Goal: Task Accomplishment & Management: Complete application form

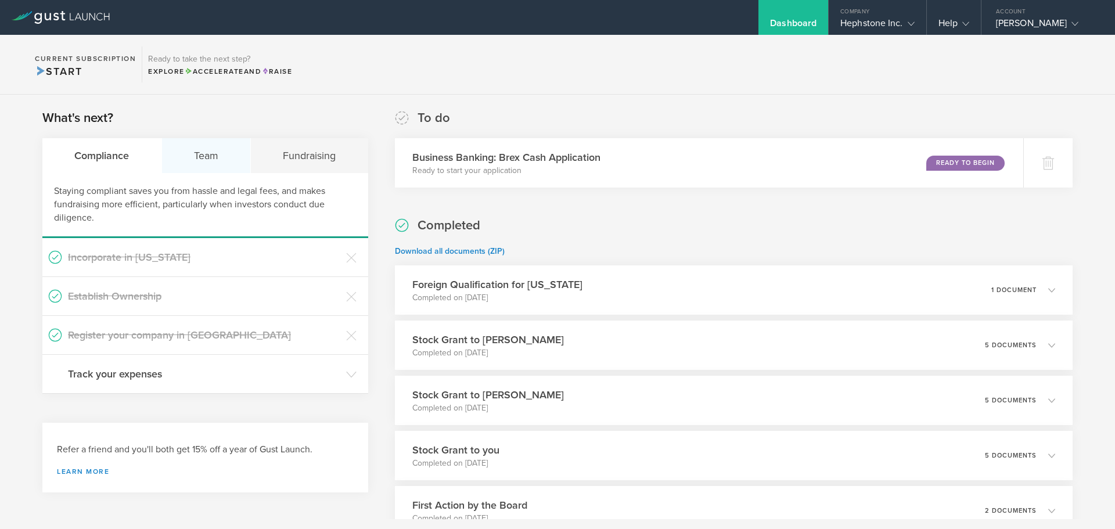
click at [191, 155] on div "Team" at bounding box center [206, 155] width 89 height 35
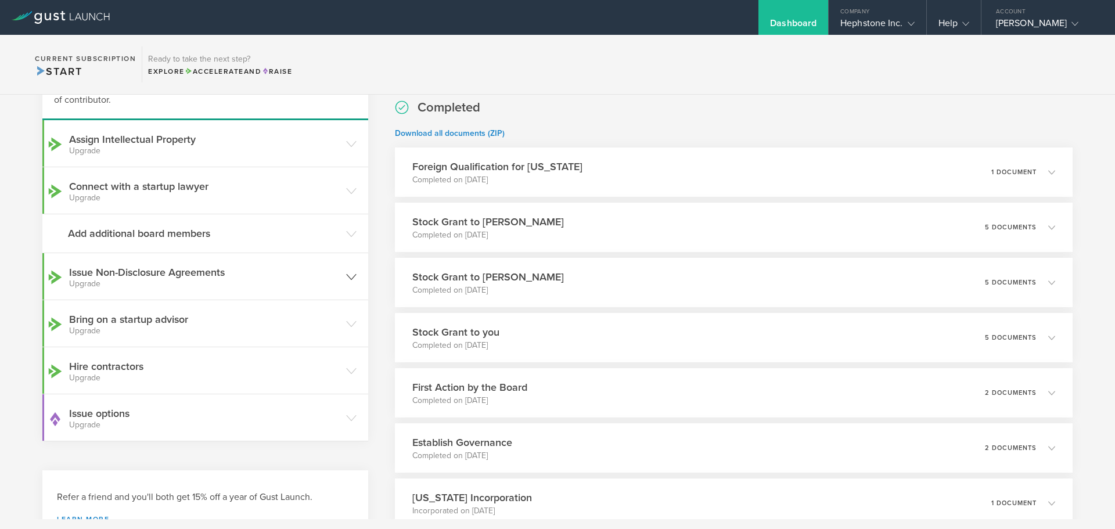
scroll to position [174, 0]
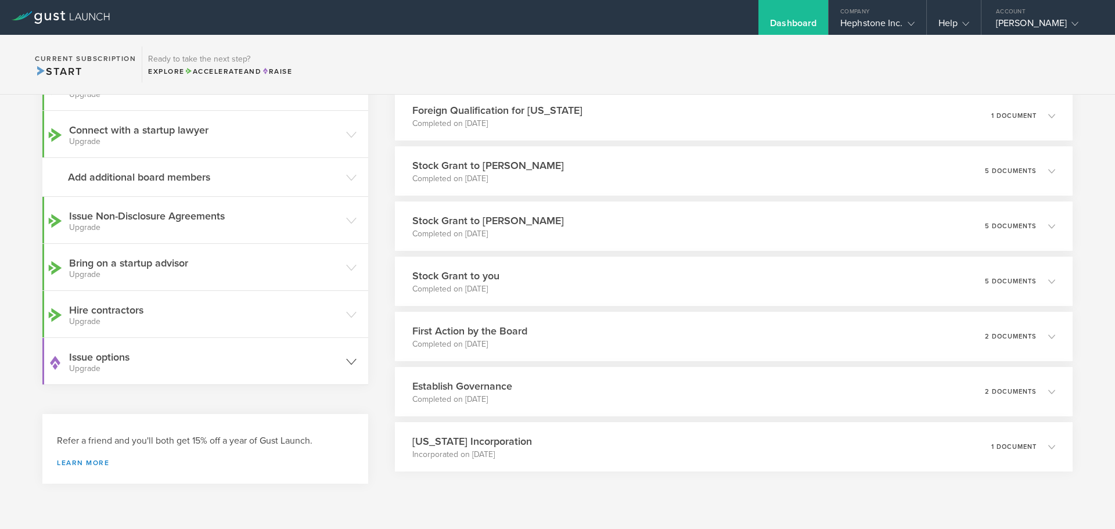
click at [132, 364] on h3 "Issue options Upgrade" at bounding box center [204, 361] width 271 height 23
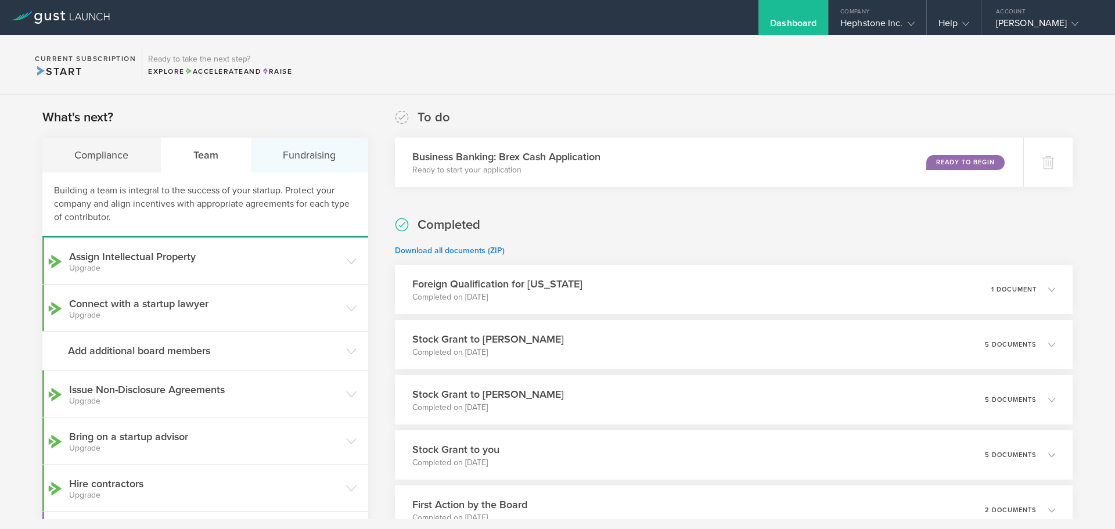
scroll to position [0, 0]
click at [298, 149] on div "Fundraising" at bounding box center [309, 155] width 117 height 35
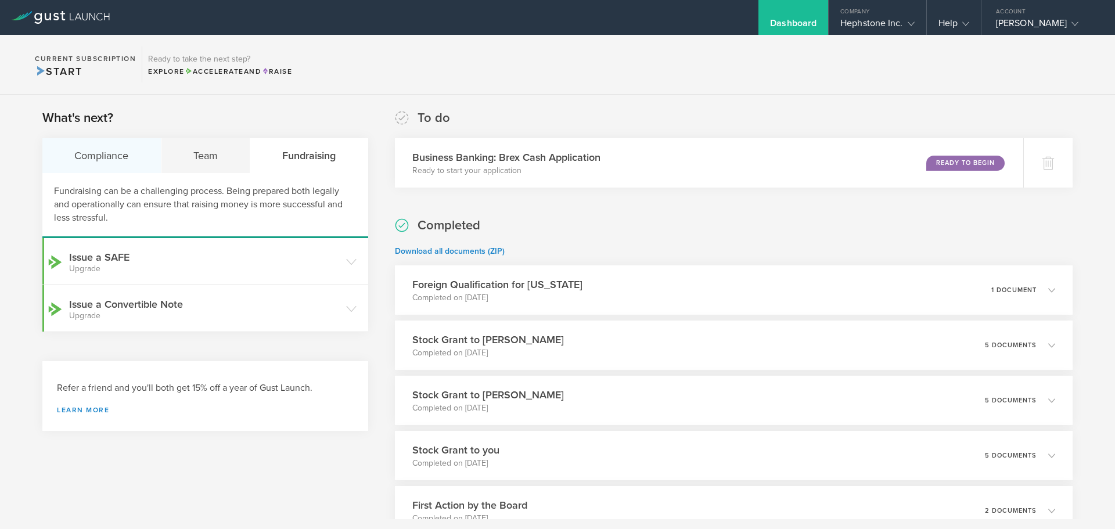
click at [93, 155] on div "Compliance" at bounding box center [101, 155] width 119 height 35
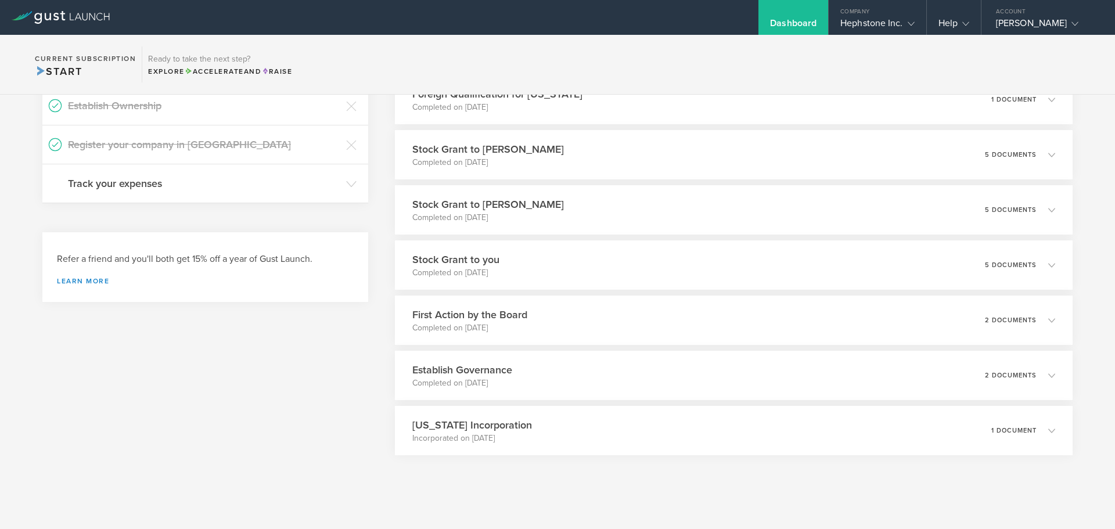
scroll to position [199, 0]
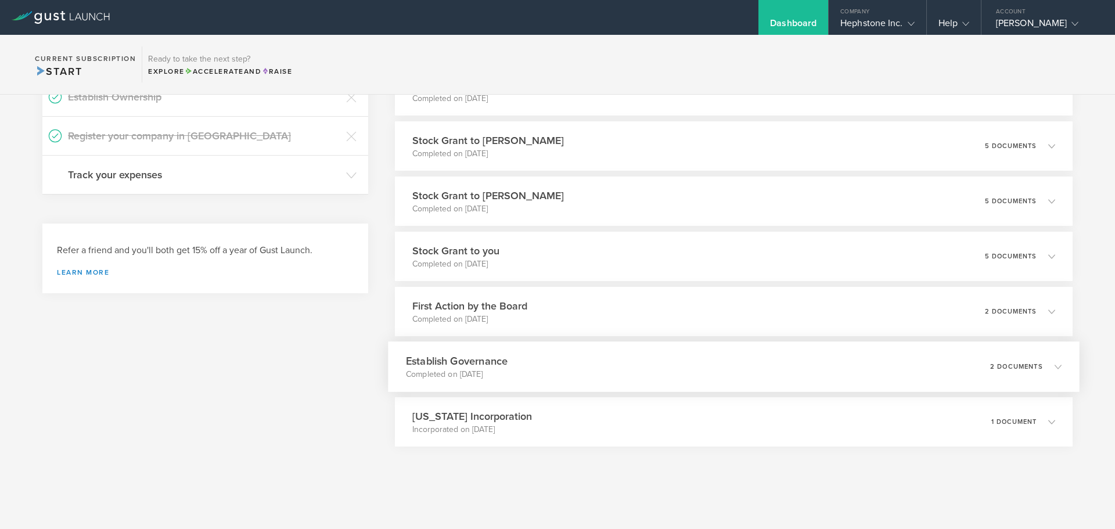
click at [489, 369] on p "Completed on [DATE]" at bounding box center [457, 375] width 102 height 12
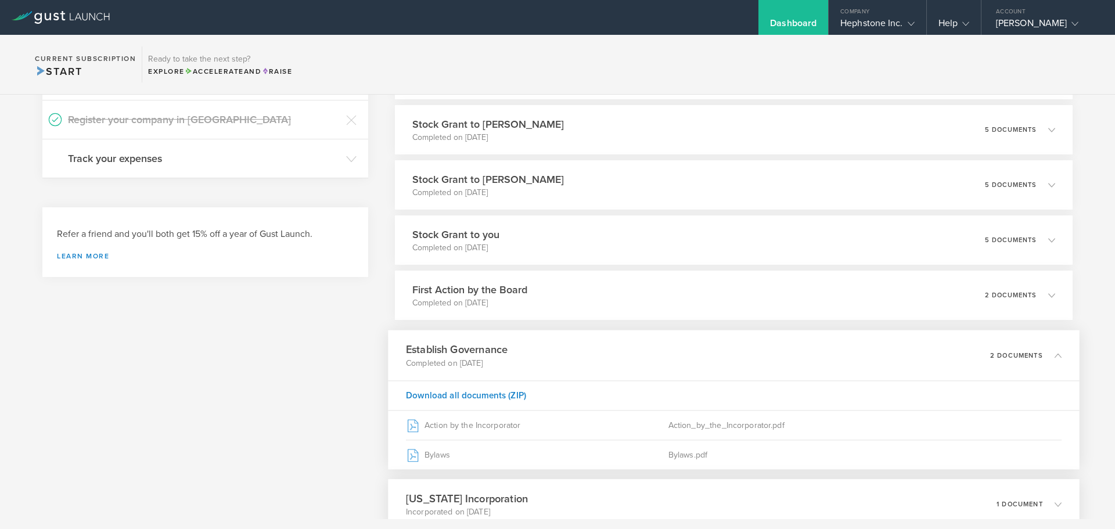
scroll to position [298, 0]
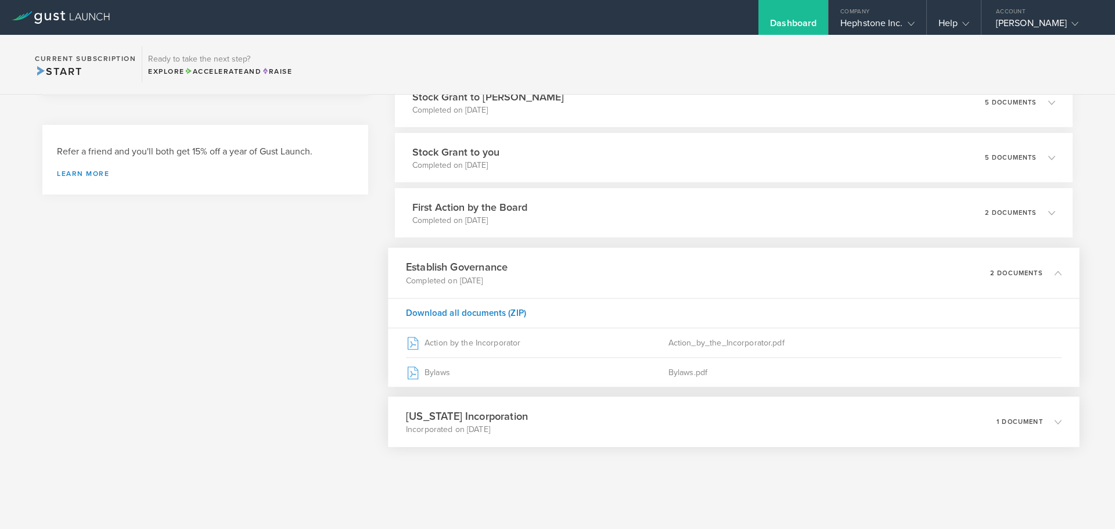
click at [476, 425] on p "Incorporated on [DATE]" at bounding box center [467, 430] width 122 height 12
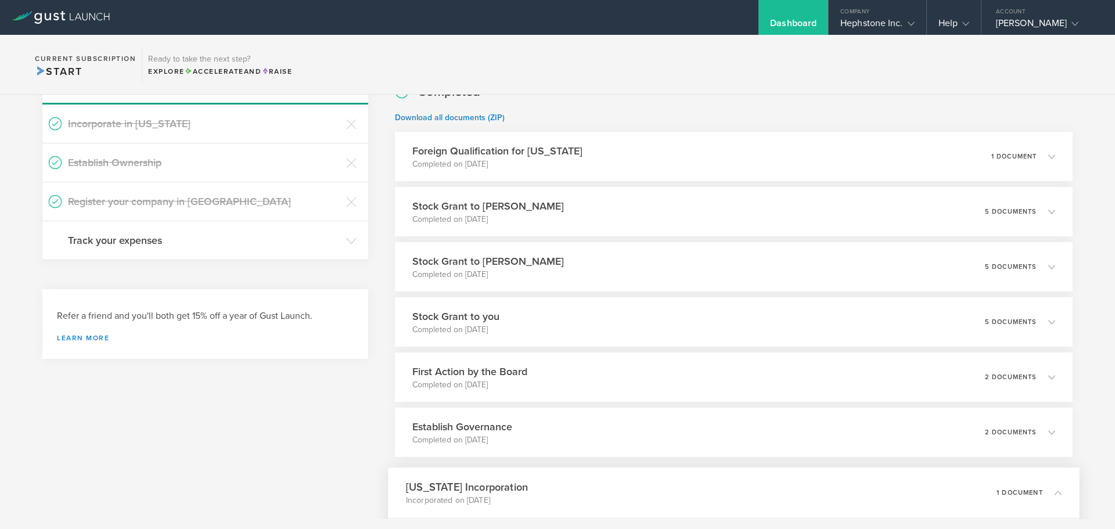
scroll to position [89, 0]
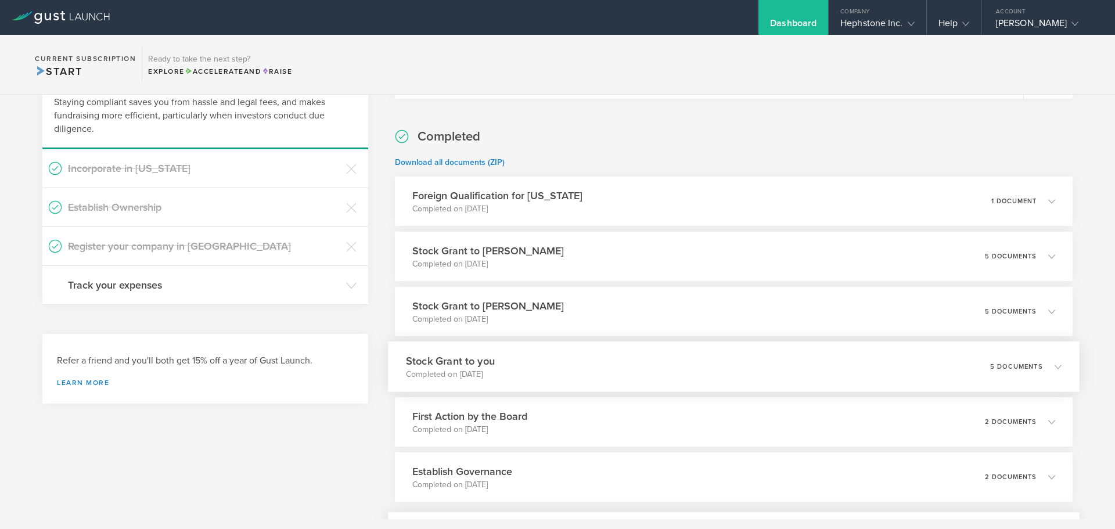
click at [494, 371] on p "Completed on [DATE]" at bounding box center [450, 375] width 89 height 12
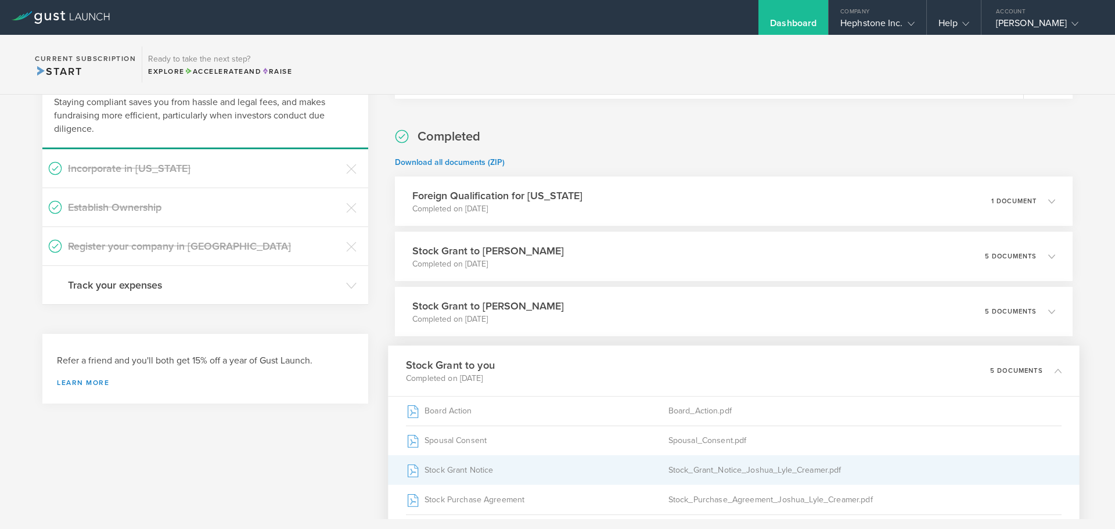
click at [469, 472] on div "Stock Grant Notice" at bounding box center [537, 470] width 263 height 29
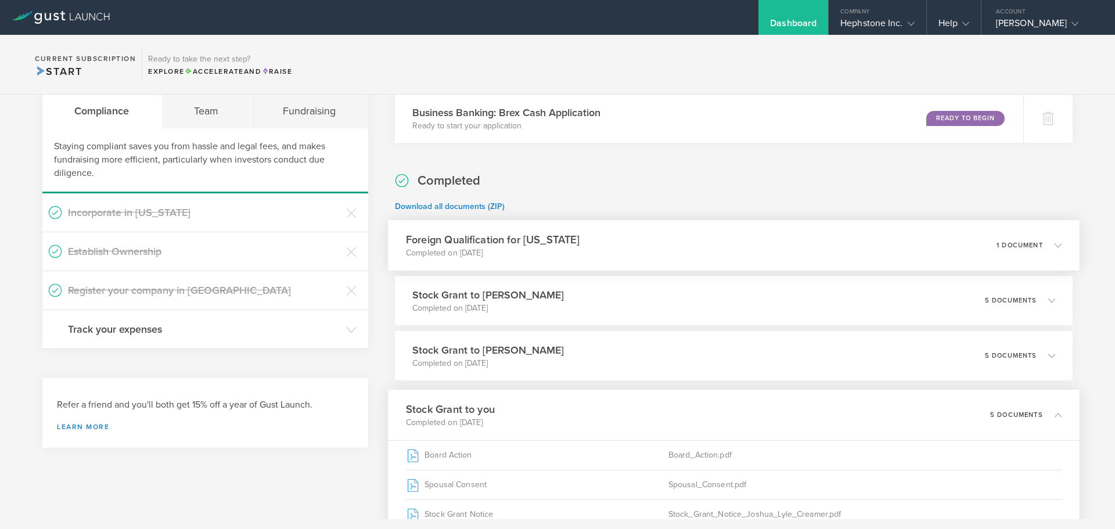
scroll to position [0, 0]
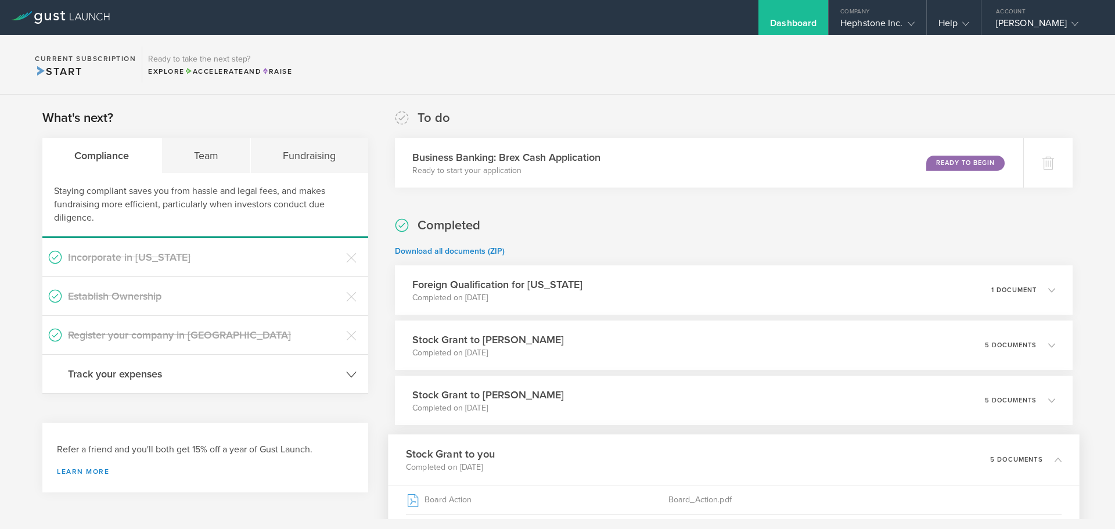
click at [118, 377] on h3 "Track your expenses" at bounding box center [204, 374] width 272 height 15
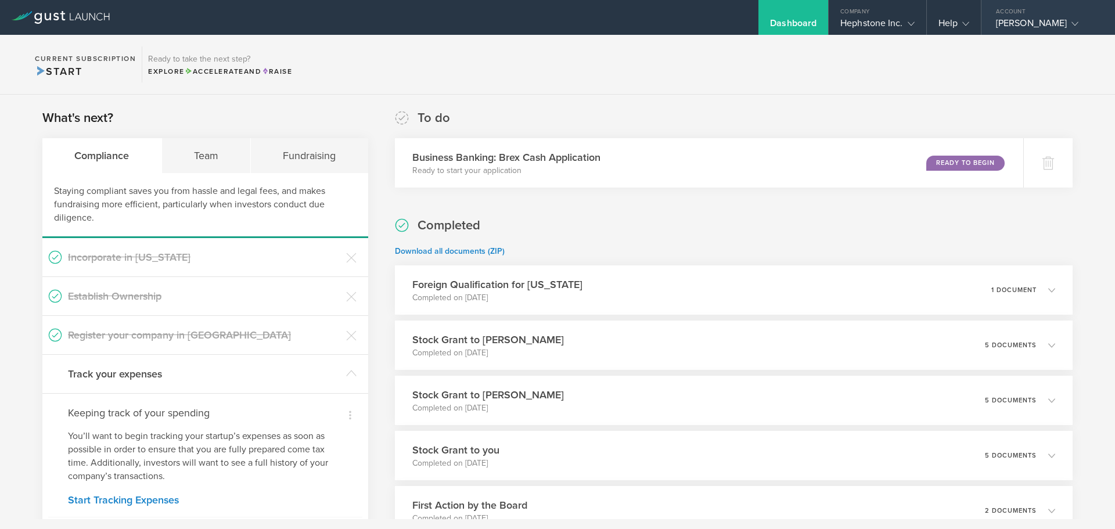
click at [1016, 17] on div "Account" at bounding box center [1049, 8] width 134 height 17
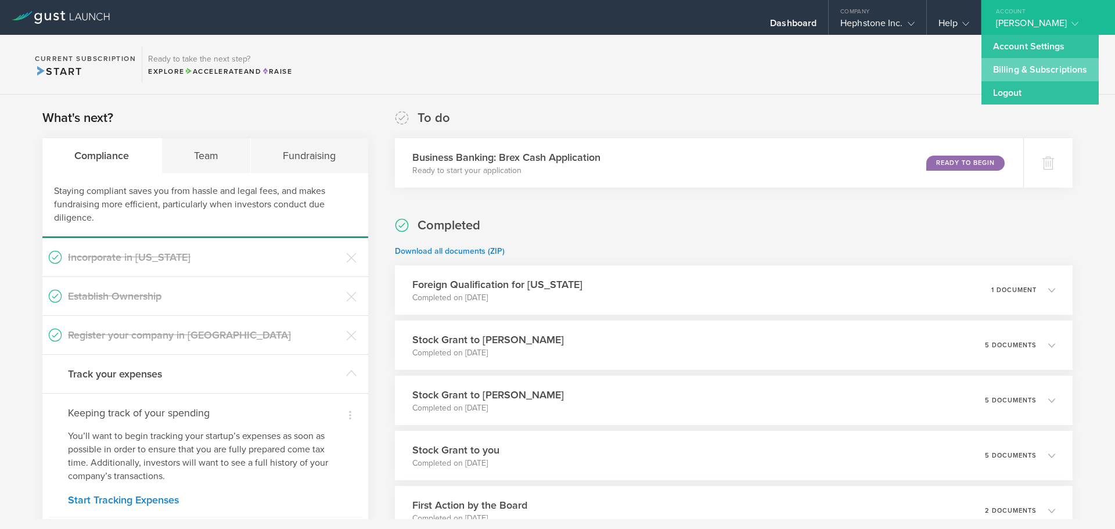
click at [1008, 67] on link "Billing & Subscriptions" at bounding box center [1040, 69] width 117 height 23
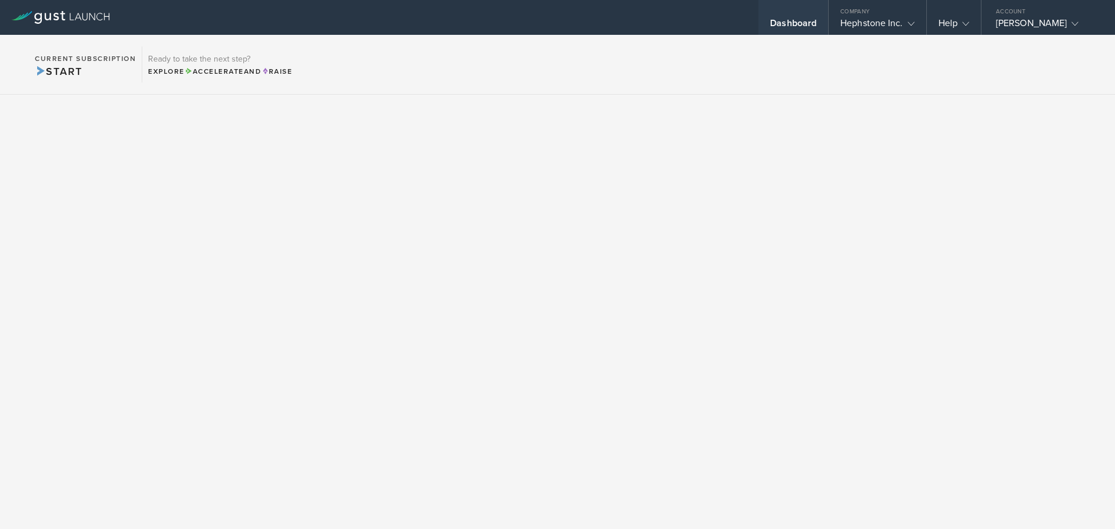
click at [781, 16] on div "Dashboard" at bounding box center [794, 17] width 70 height 35
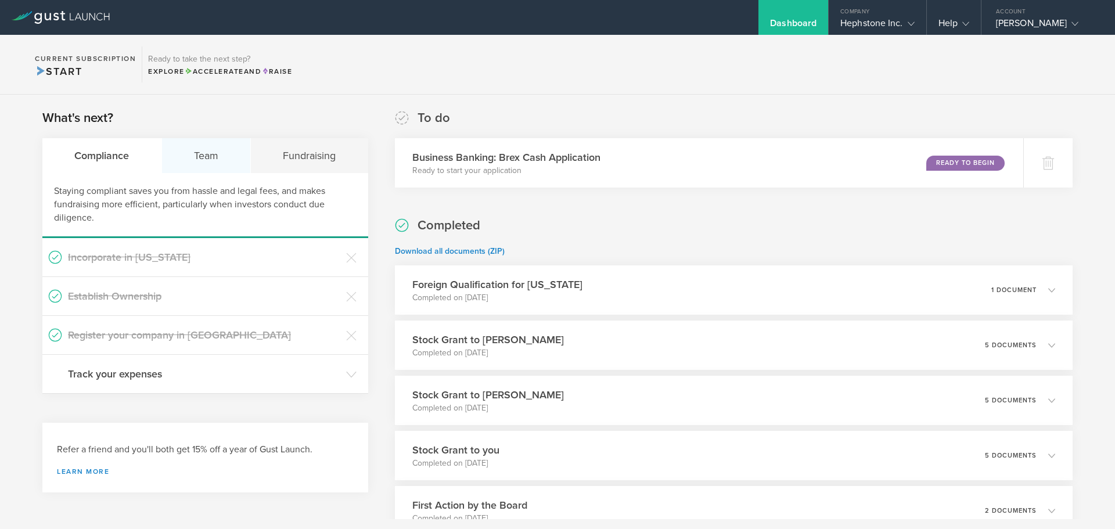
click at [205, 160] on div "Team" at bounding box center [206, 155] width 89 height 35
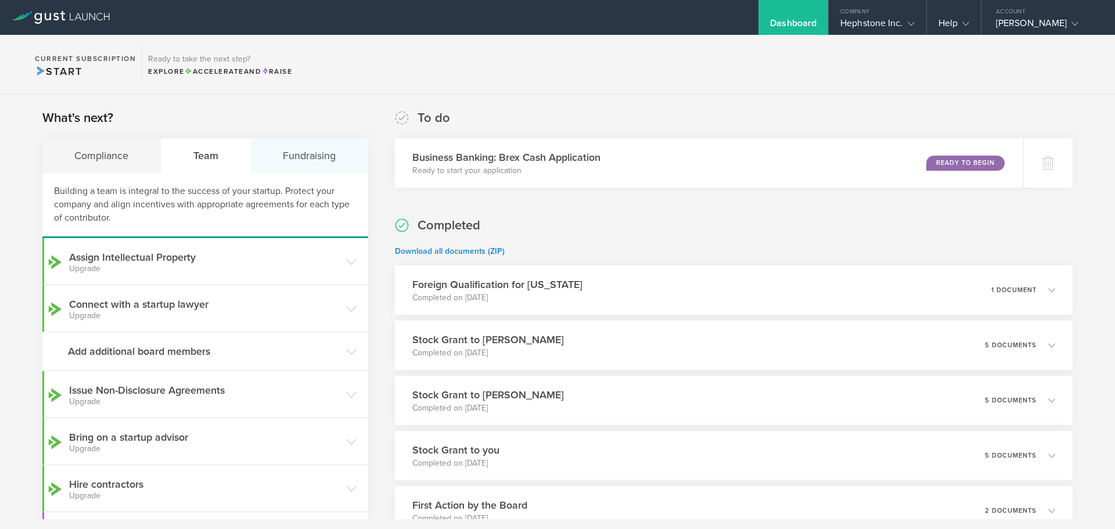
click at [313, 160] on div "Fundraising" at bounding box center [309, 155] width 117 height 35
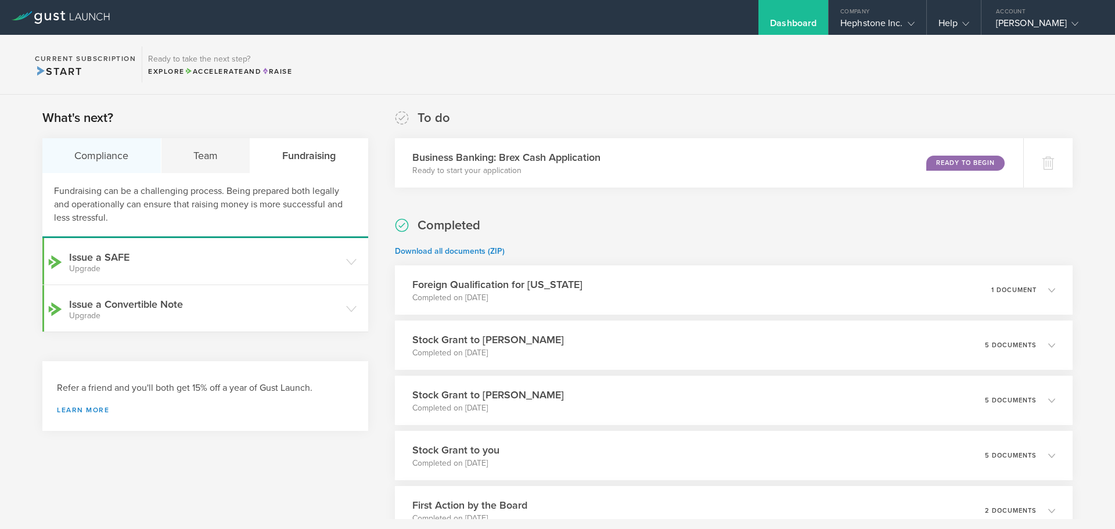
click at [121, 157] on div "Compliance" at bounding box center [101, 155] width 119 height 35
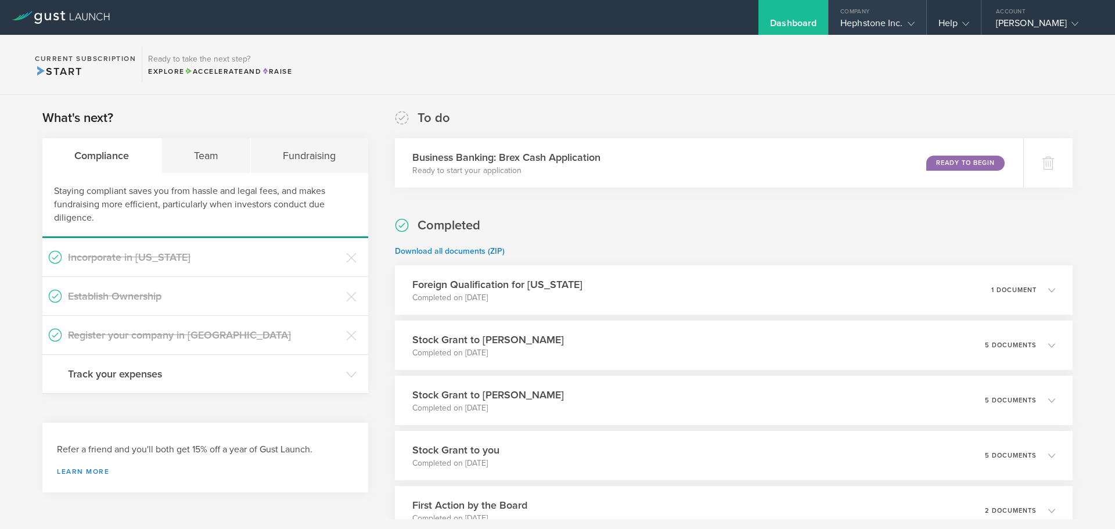
click at [890, 13] on div "Company" at bounding box center [877, 8] width 97 height 17
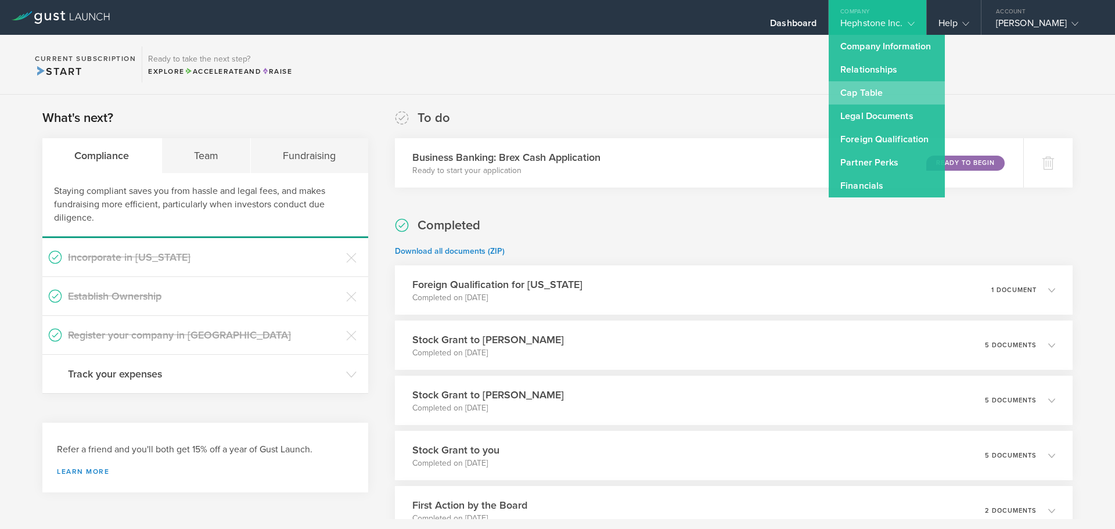
click at [874, 95] on link "Cap Table" at bounding box center [887, 92] width 116 height 23
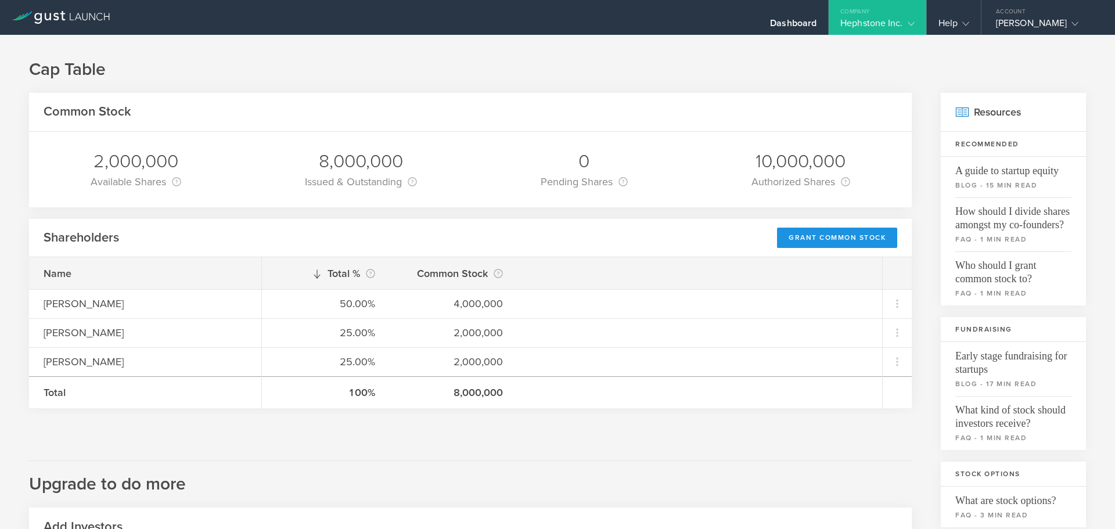
click at [820, 239] on div "Grant Common Stock" at bounding box center [837, 238] width 120 height 20
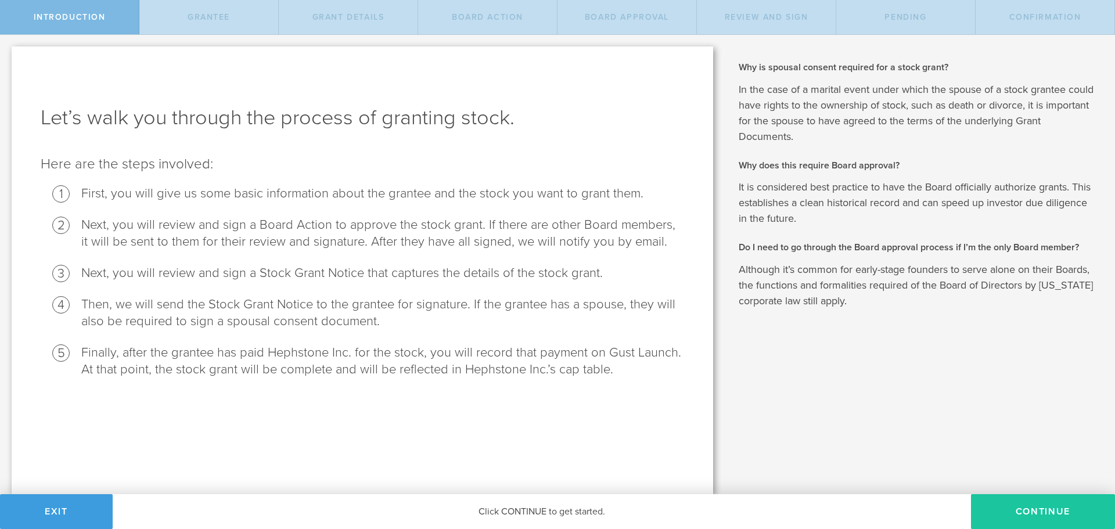
click at [1013, 514] on button "Continue" at bounding box center [1043, 511] width 144 height 35
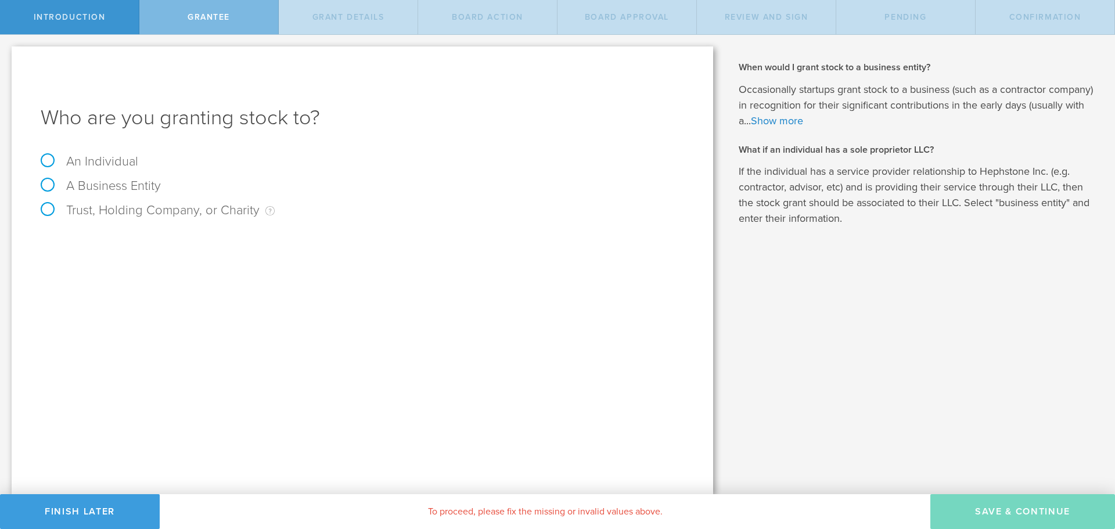
click at [46, 160] on label "An Individual" at bounding box center [90, 161] width 98 height 15
click at [8, 53] on input "An Individual" at bounding box center [4, 44] width 8 height 19
radio input "true"
click at [162, 242] on input "text" at bounding box center [406, 242] width 557 height 17
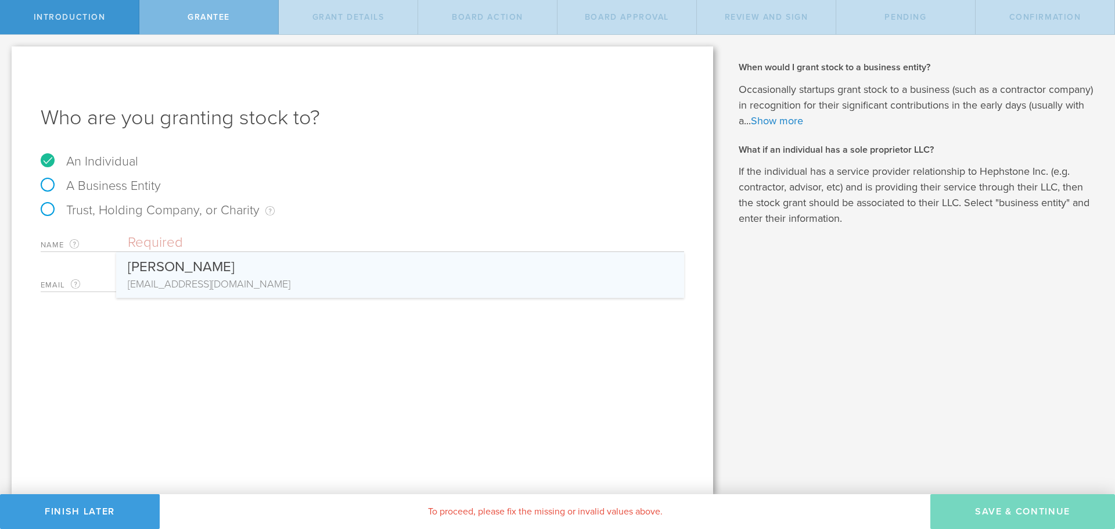
click at [164, 265] on div "[PERSON_NAME]" at bounding box center [400, 264] width 545 height 24
type input "[PERSON_NAME]"
type input "jcreamer@hephstone.com"
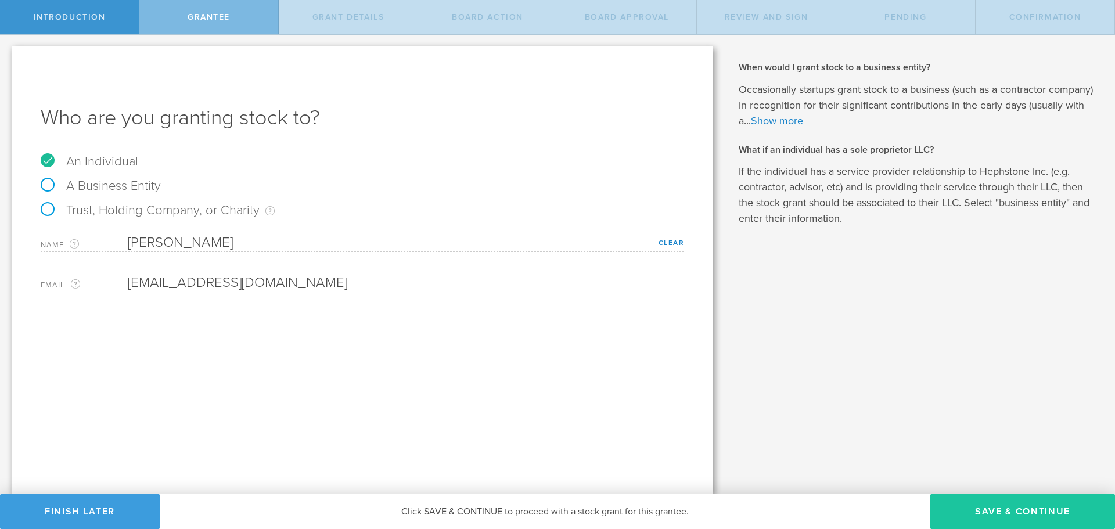
click at [994, 512] on button "Save & Continue" at bounding box center [1023, 511] width 185 height 35
type input "48"
type input "12"
select select "none"
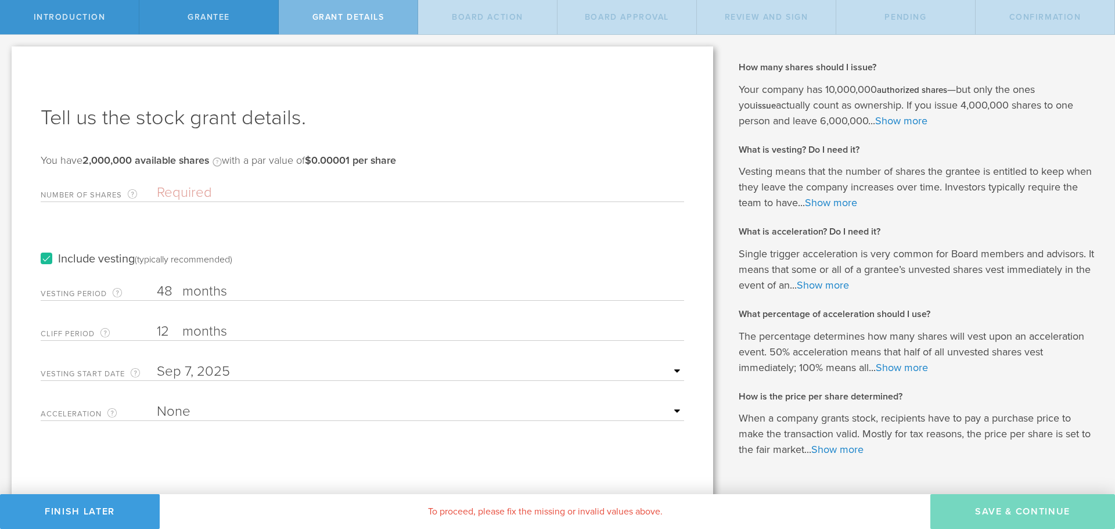
click at [171, 189] on input "Number of Shares The total amount of stock the company is granting to this reci…" at bounding box center [421, 192] width 528 height 17
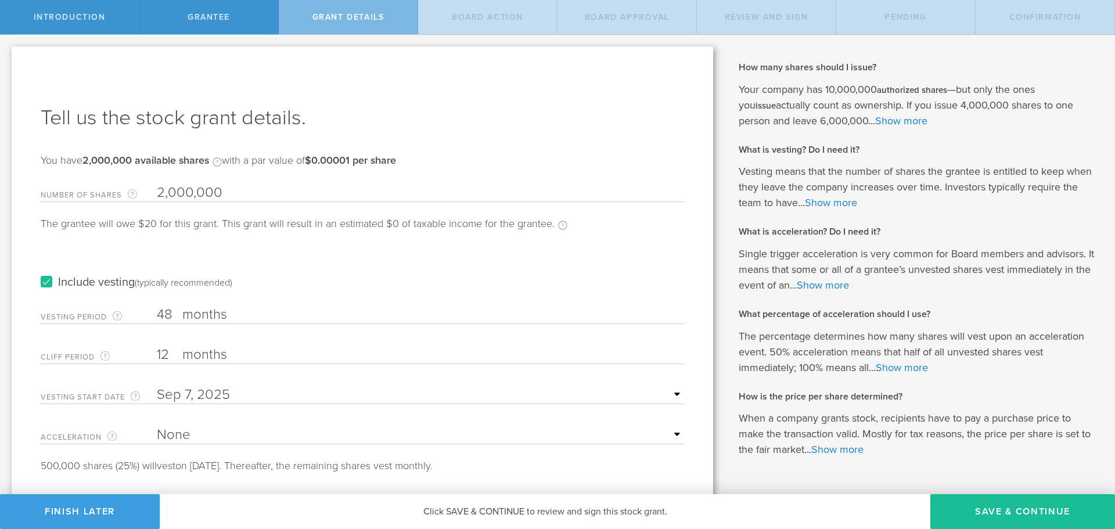
type input "2,000,000"
click at [48, 282] on label "Include vesting (typically recommended)" at bounding box center [137, 283] width 192 height 12
click at [0, 0] on input "Include vesting (typically recommended)" at bounding box center [0, 0] width 0 height 0
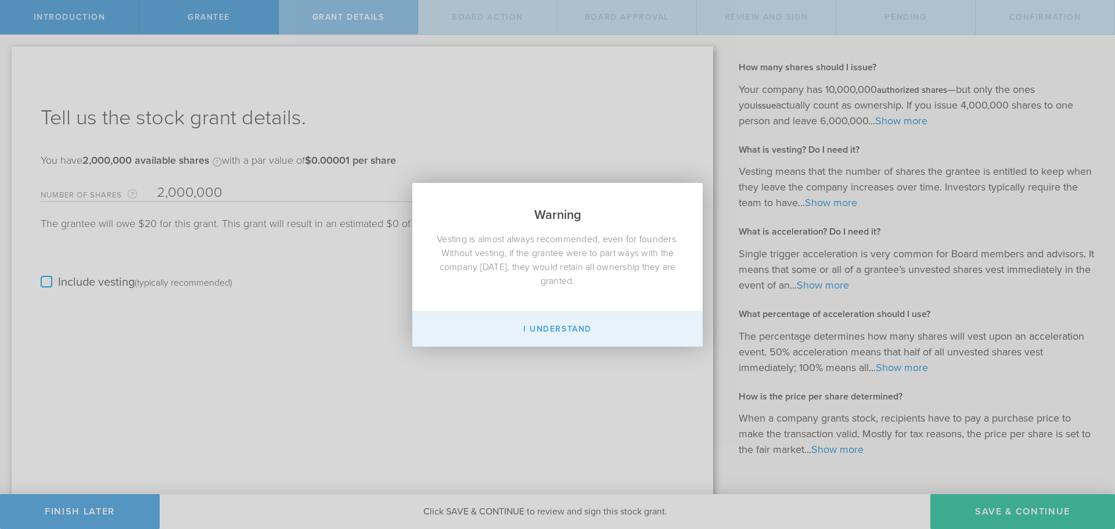
click at [559, 333] on button "I Understand" at bounding box center [557, 329] width 290 height 35
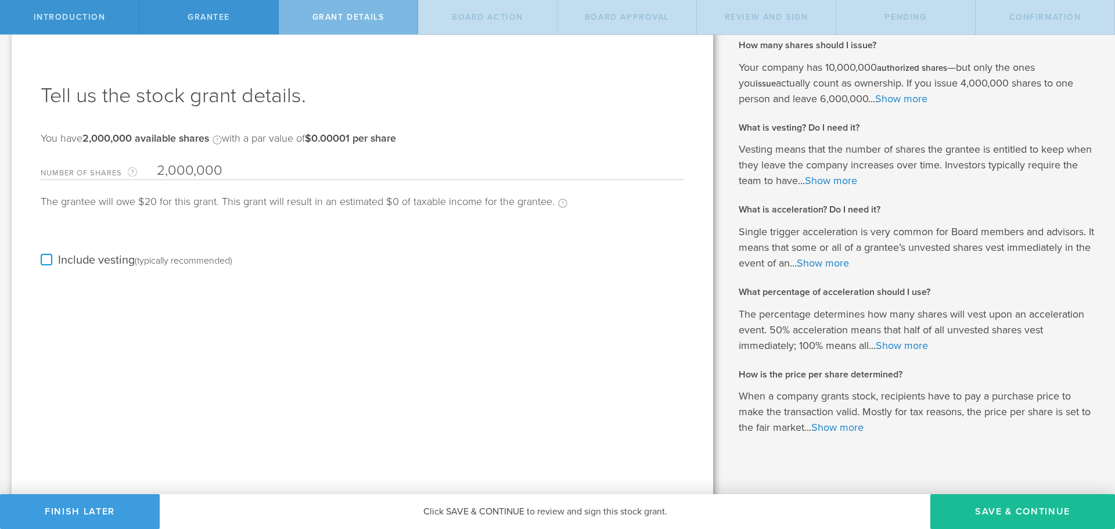
scroll to position [32, 0]
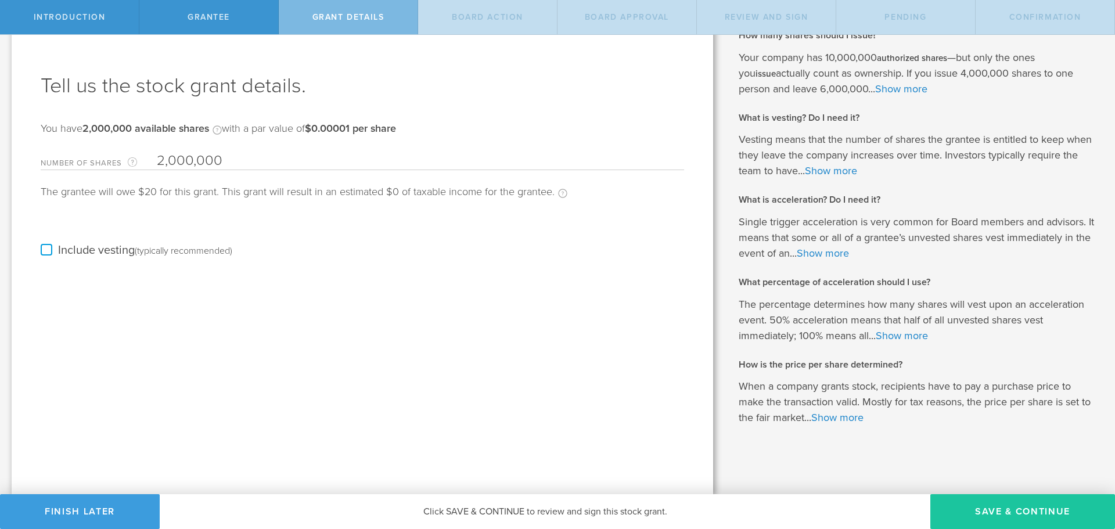
click at [963, 511] on button "Save & Continue" at bounding box center [1023, 511] width 185 height 35
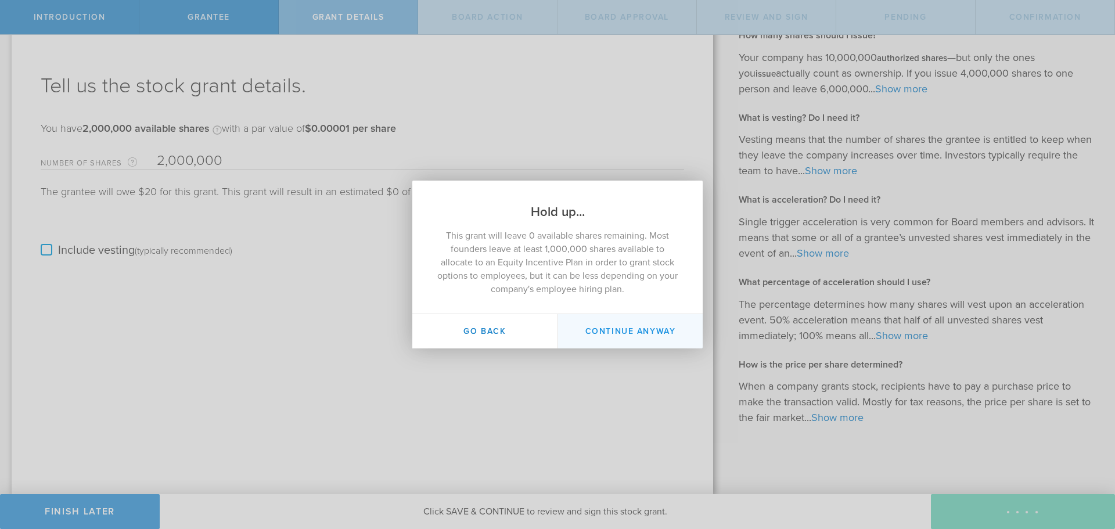
click at [627, 337] on button "Continue Anyway" at bounding box center [630, 331] width 145 height 34
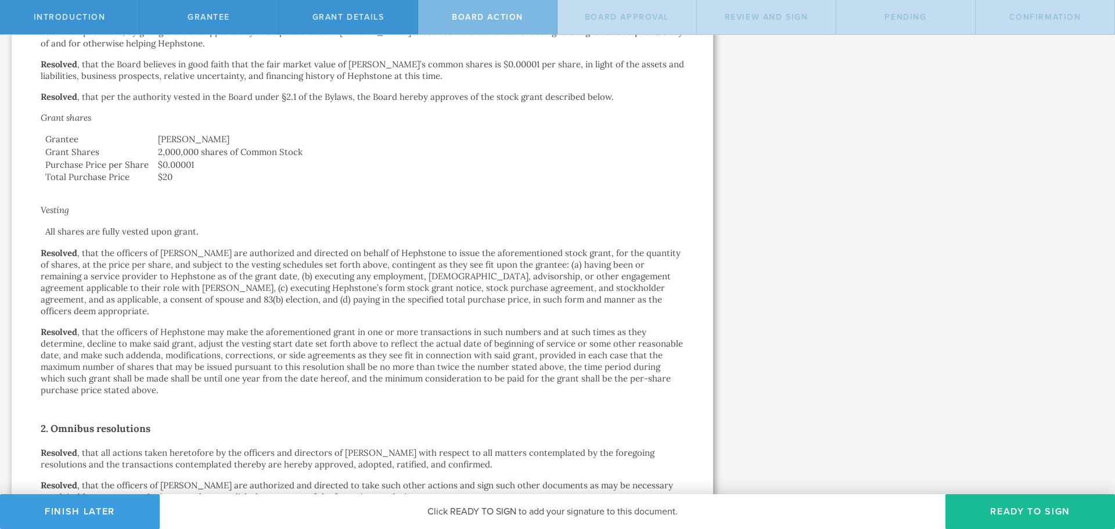
scroll to position [408, 0]
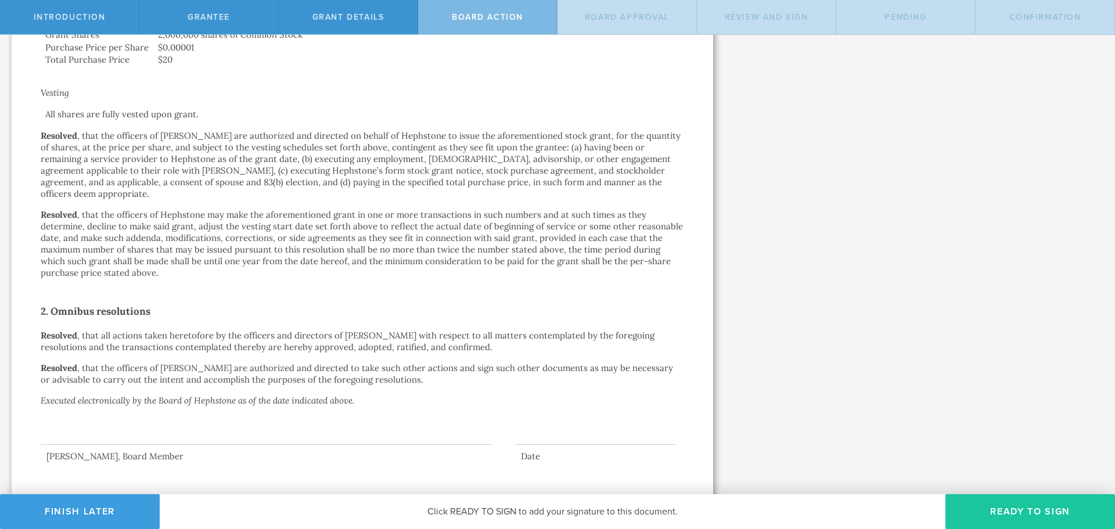
click at [989, 507] on button "Ready to Sign" at bounding box center [1031, 511] width 170 height 35
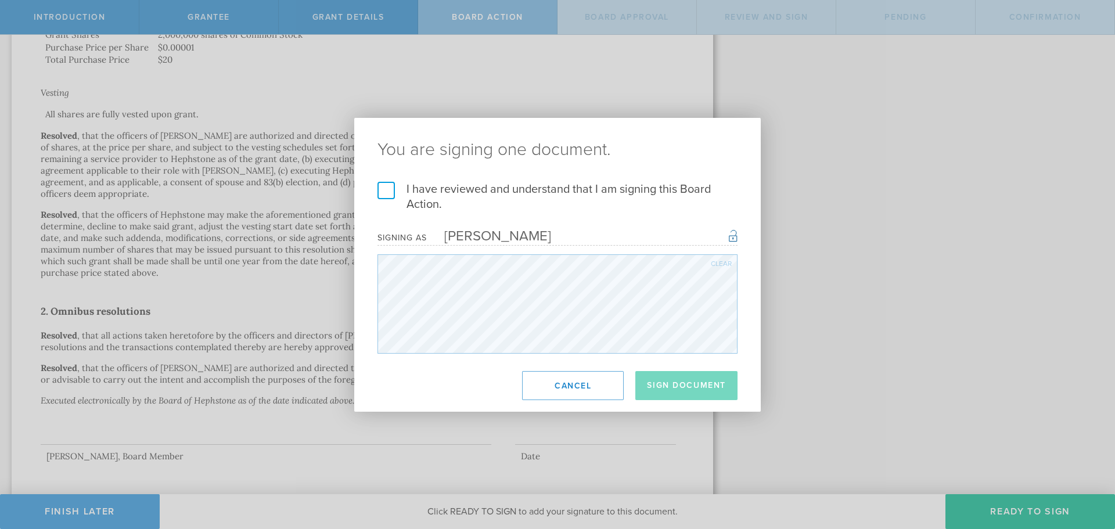
click at [385, 195] on label "I have reviewed and understand that I am signing this Board Action." at bounding box center [558, 197] width 360 height 30
click at [0, 0] on input "I have reviewed and understand that I am signing this Board Action." at bounding box center [0, 0] width 0 height 0
click at [711, 390] on button "Sign Document" at bounding box center [687, 385] width 102 height 29
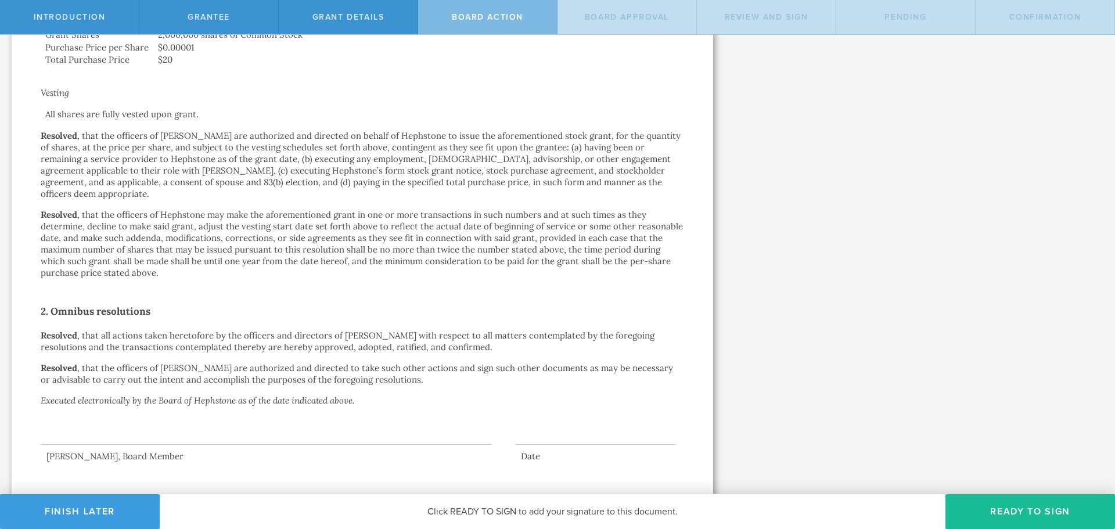
scroll to position [0, 0]
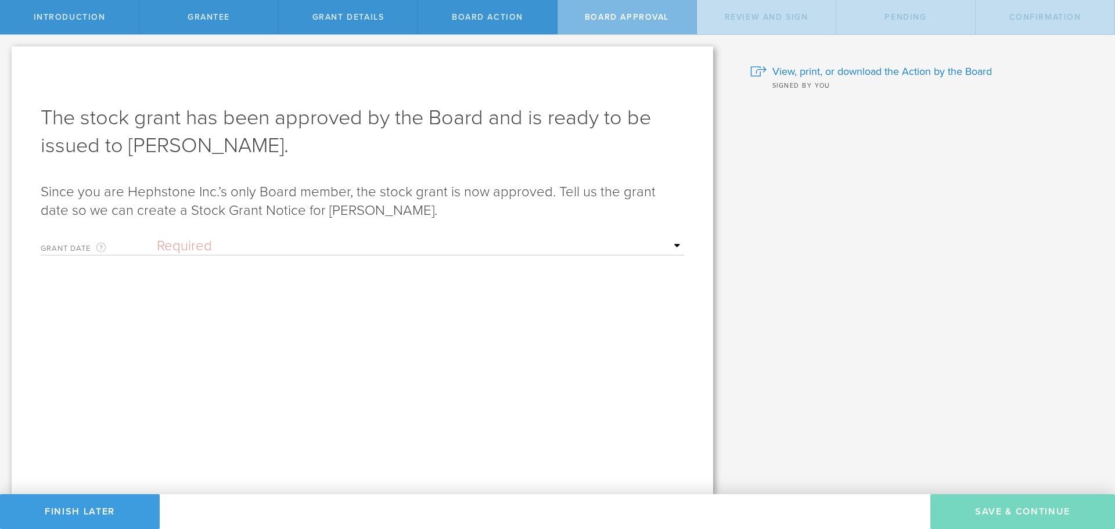
click at [195, 245] on select "Required Upon grantee's signature A specific date" at bounding box center [421, 246] width 528 height 17
select select "uponGranteeSignature"
click at [157, 238] on select "Required Upon grantee's signature A specific date" at bounding box center [421, 246] width 528 height 17
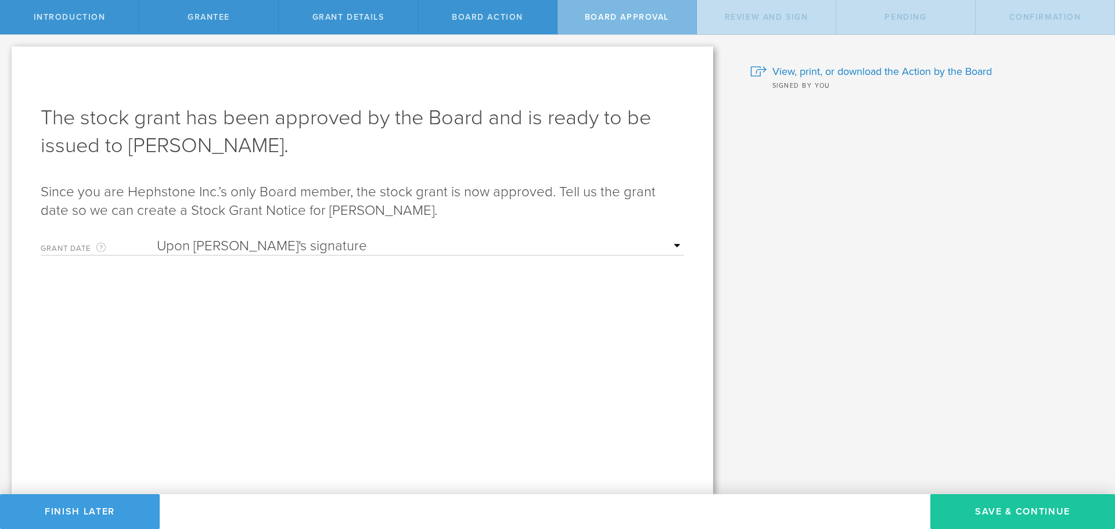
click at [1001, 521] on button "Save & Continue" at bounding box center [1023, 511] width 185 height 35
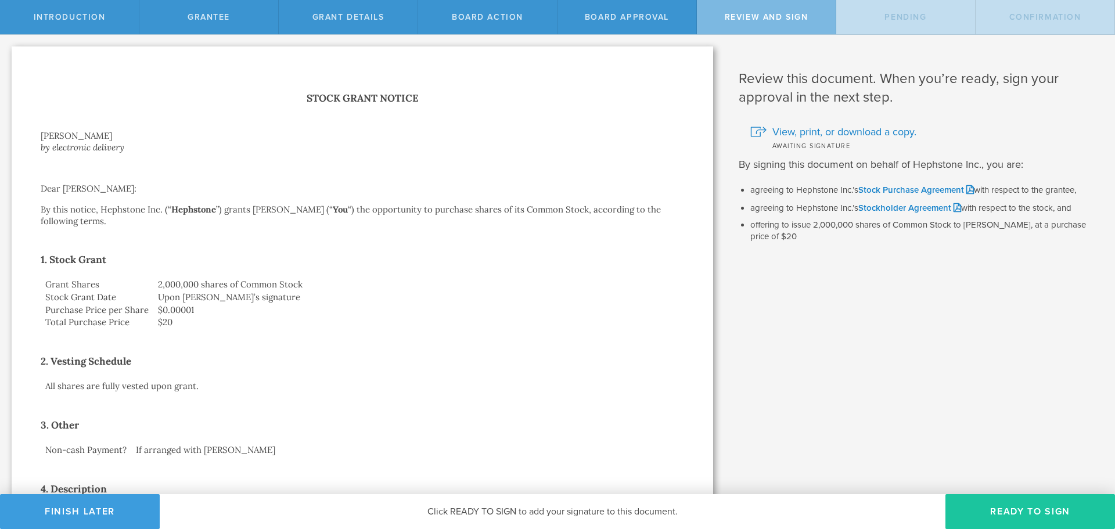
click at [995, 512] on button "Ready to Sign" at bounding box center [1031, 511] width 170 height 35
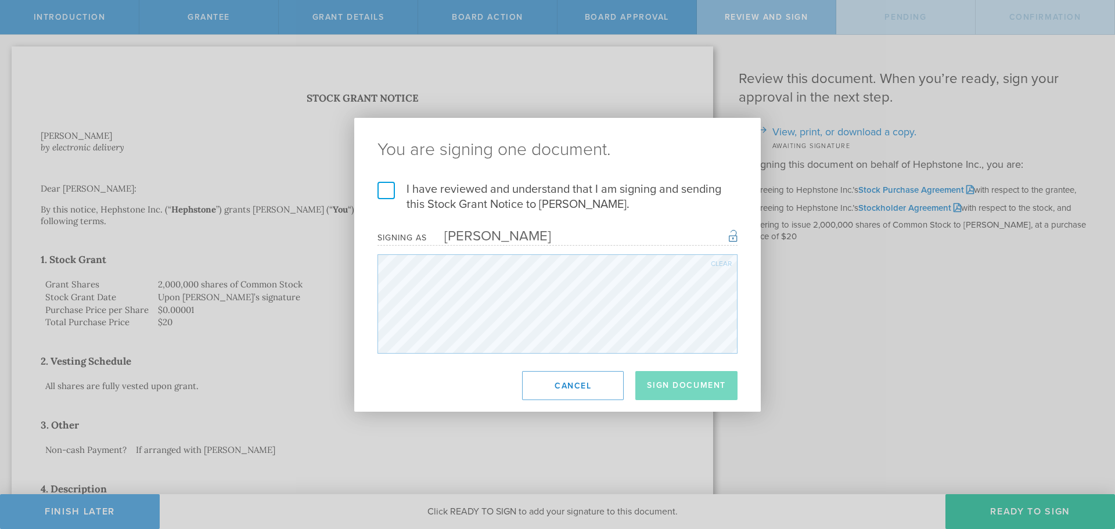
click at [385, 195] on label "I have reviewed and understand that I am signing and sending this Stock Grant N…" at bounding box center [558, 197] width 360 height 30
click at [0, 0] on input "I have reviewed and understand that I am signing and sending this Stock Grant N…" at bounding box center [0, 0] width 0 height 0
click at [677, 380] on button "Sign Document" at bounding box center [687, 385] width 102 height 29
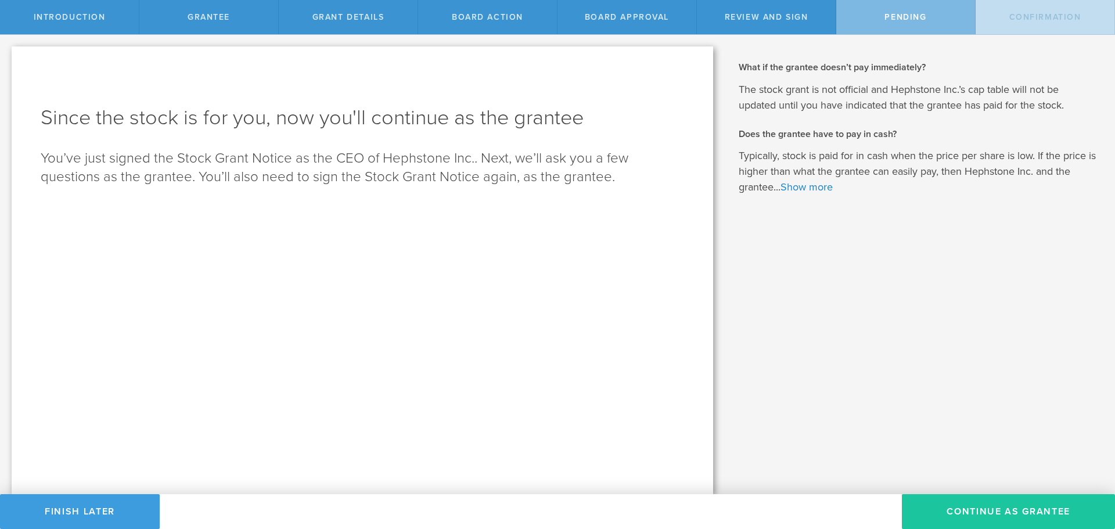
click at [962, 510] on button "Continue as Grantee" at bounding box center [1008, 511] width 213 height 35
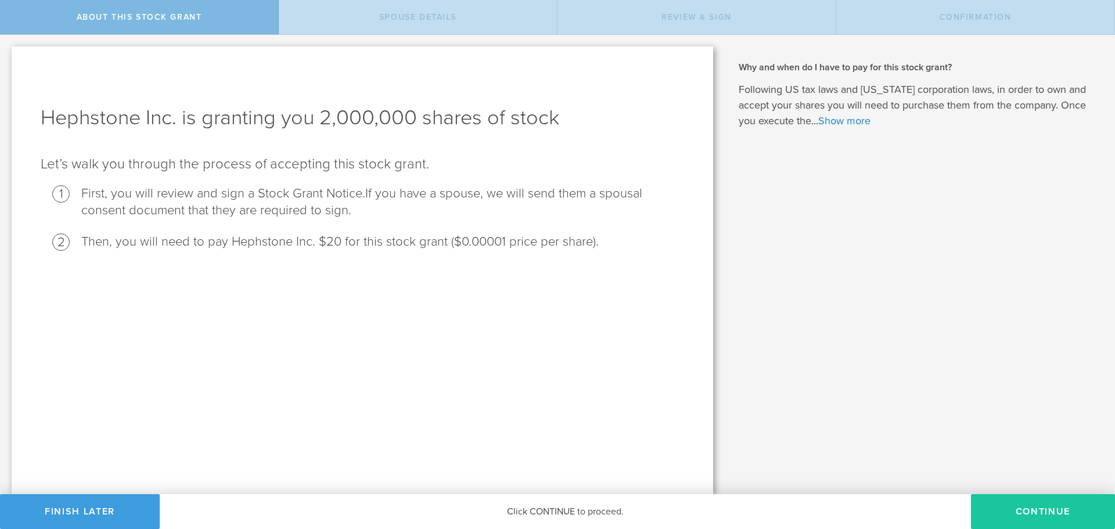
click at [1006, 510] on button "CONTINUE" at bounding box center [1043, 511] width 144 height 35
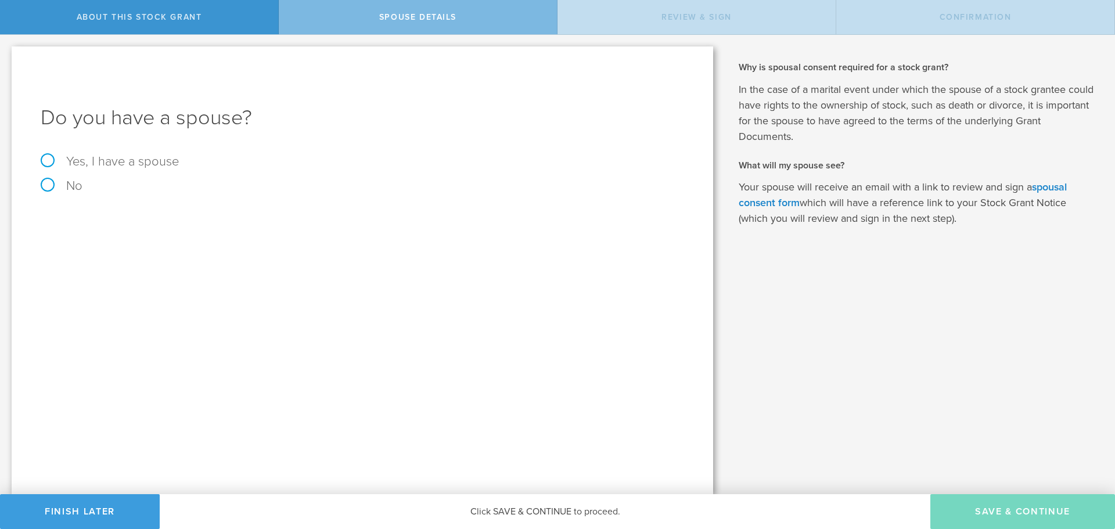
click at [46, 159] on label "Yes, I have a spouse" at bounding box center [363, 161] width 644 height 13
click at [8, 53] on input "Yes, I have a spouse" at bounding box center [4, 44] width 8 height 19
radio input "true"
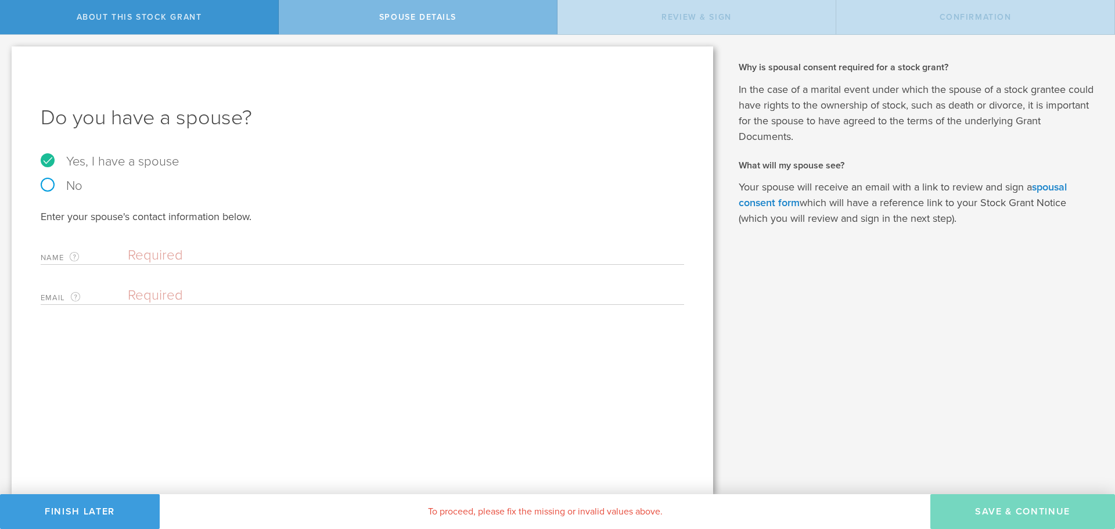
click at [155, 256] on input "text" at bounding box center [403, 255] width 551 height 17
type input "Phoenix"
type input "Creamer"
click at [268, 332] on div "Do you have a spouse? Yes, I have a spouse No Enter your spouse's contact infor…" at bounding box center [363, 270] width 702 height 448
click at [191, 298] on input "Creamer" at bounding box center [403, 295] width 551 height 17
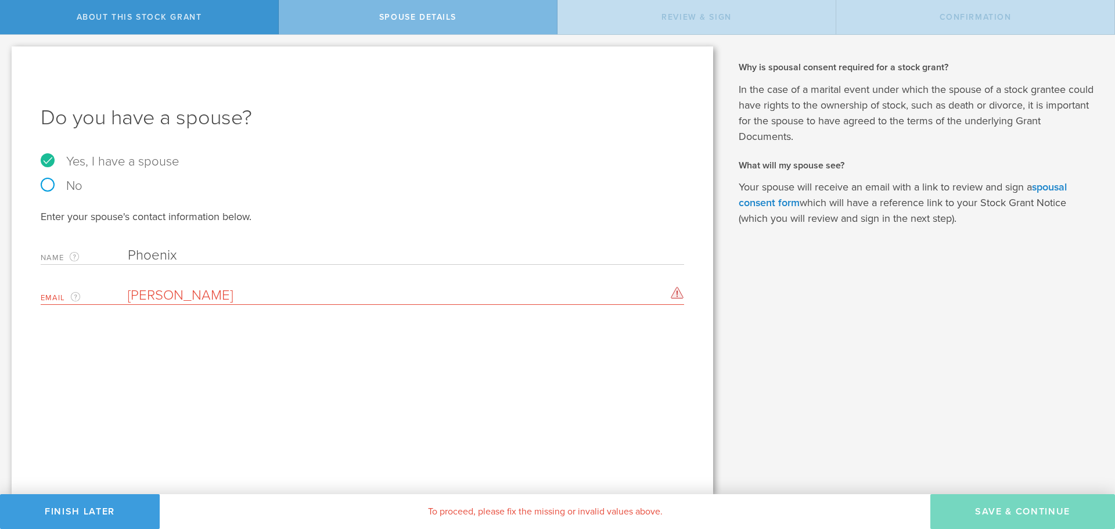
click at [202, 254] on input "Phoenix" at bounding box center [403, 255] width 551 height 17
type input "Phoenix Creamer"
drag, startPoint x: 183, startPoint y: 294, endPoint x: 84, endPoint y: 300, distance: 98.9
click at [84, 300] on div "Email The email address of your spouse. Creamer Please enter a valid email addr…" at bounding box center [363, 293] width 644 height 24
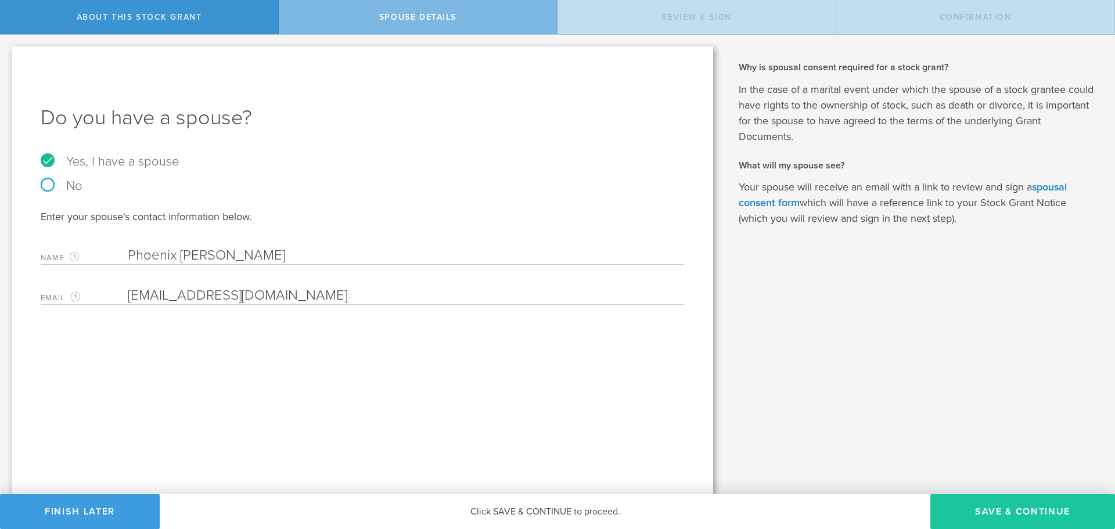
type input "phoenixhob@gmail.com"
click at [994, 514] on button "Save & Continue" at bounding box center [1023, 511] width 185 height 35
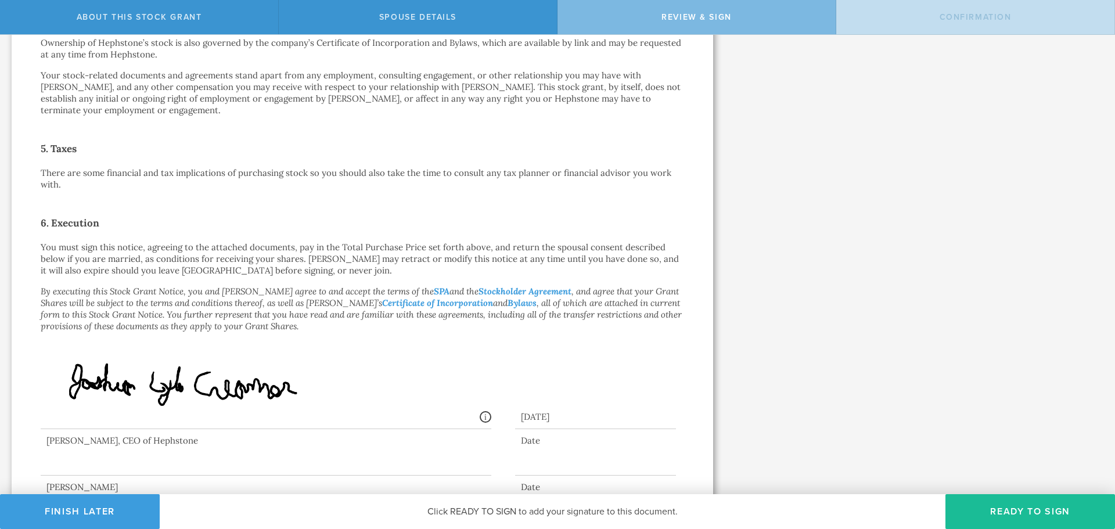
scroll to position [545, 0]
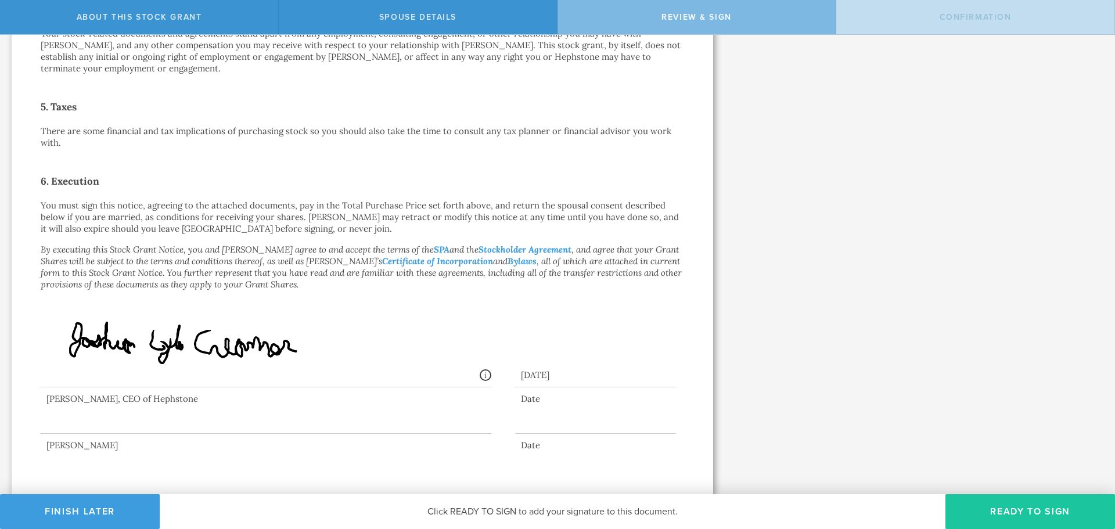
click at [996, 512] on button "Ready to Sign" at bounding box center [1031, 511] width 170 height 35
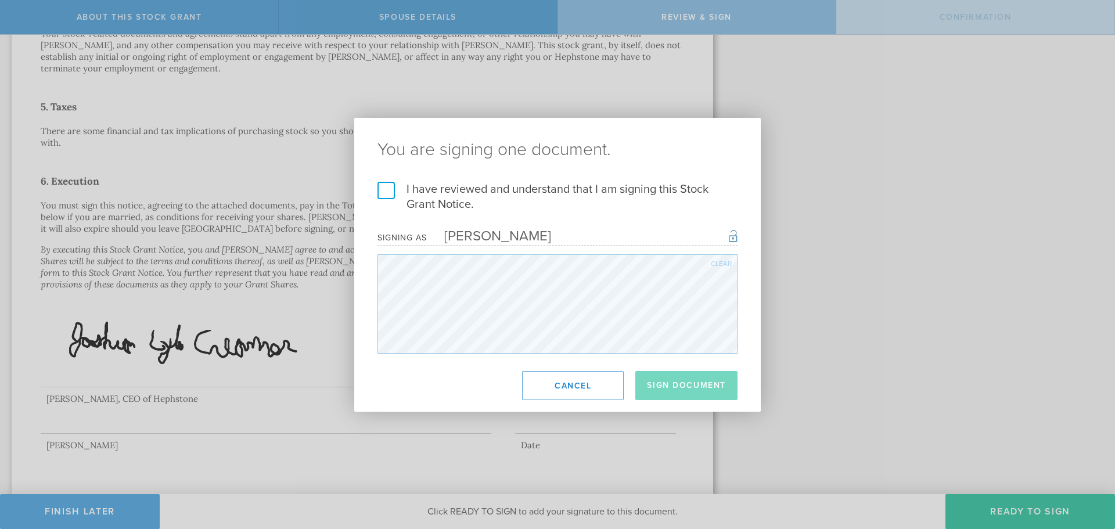
click at [383, 188] on label "I have reviewed and understand that I am signing this Stock Grant Notice." at bounding box center [558, 197] width 360 height 30
click at [0, 0] on input "I have reviewed and understand that I am signing this Stock Grant Notice." at bounding box center [0, 0] width 0 height 0
click at [690, 383] on button "Sign Document" at bounding box center [687, 385] width 102 height 29
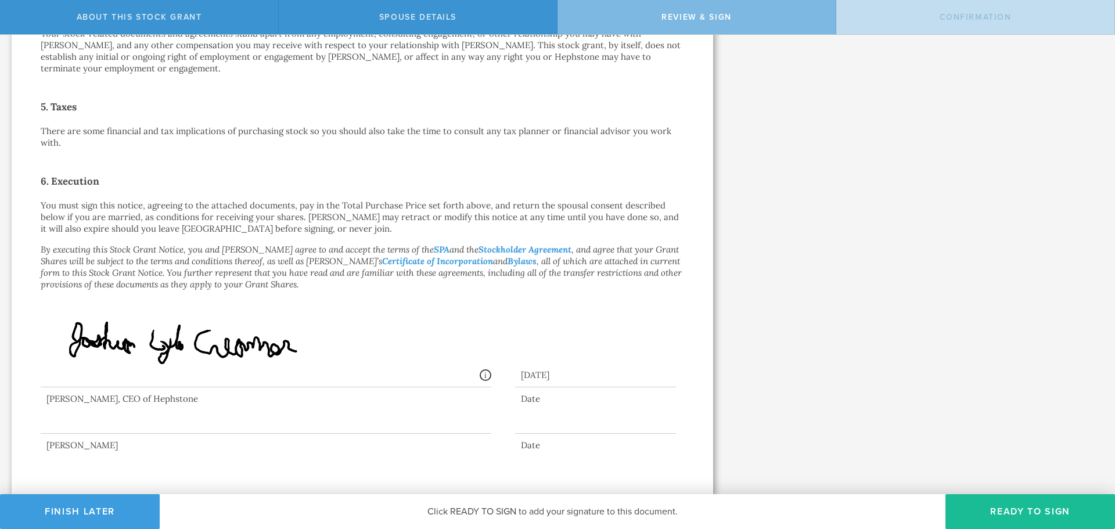
scroll to position [0, 0]
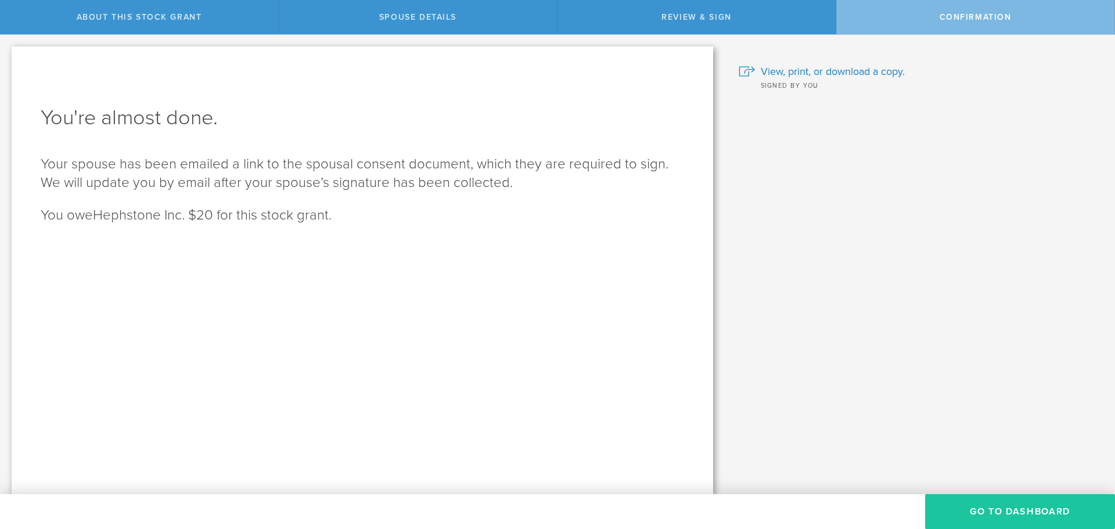
click at [993, 512] on button "Go to Dashboard" at bounding box center [1020, 511] width 190 height 35
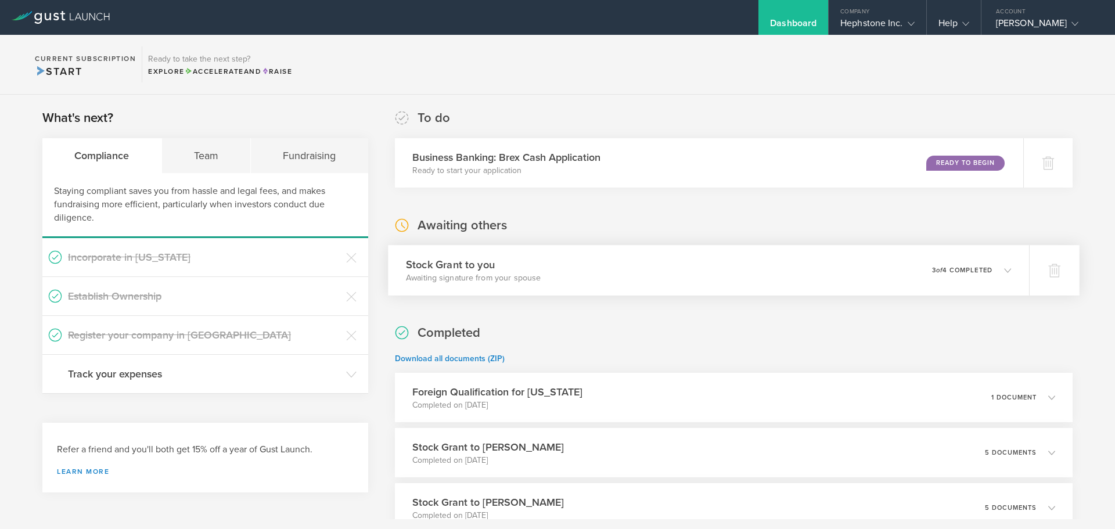
click at [1004, 271] on icon at bounding box center [1007, 270] width 7 height 7
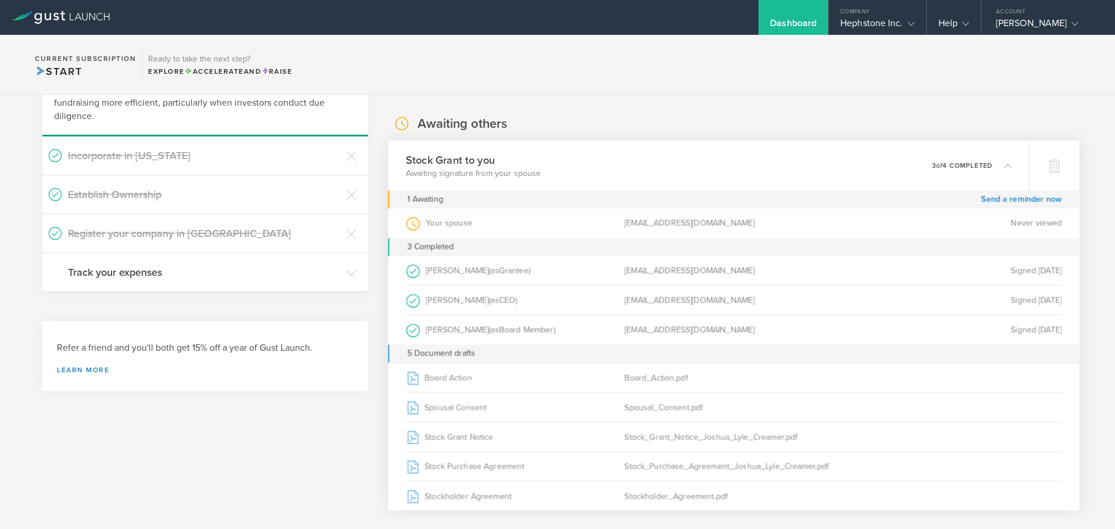
scroll to position [116, 0]
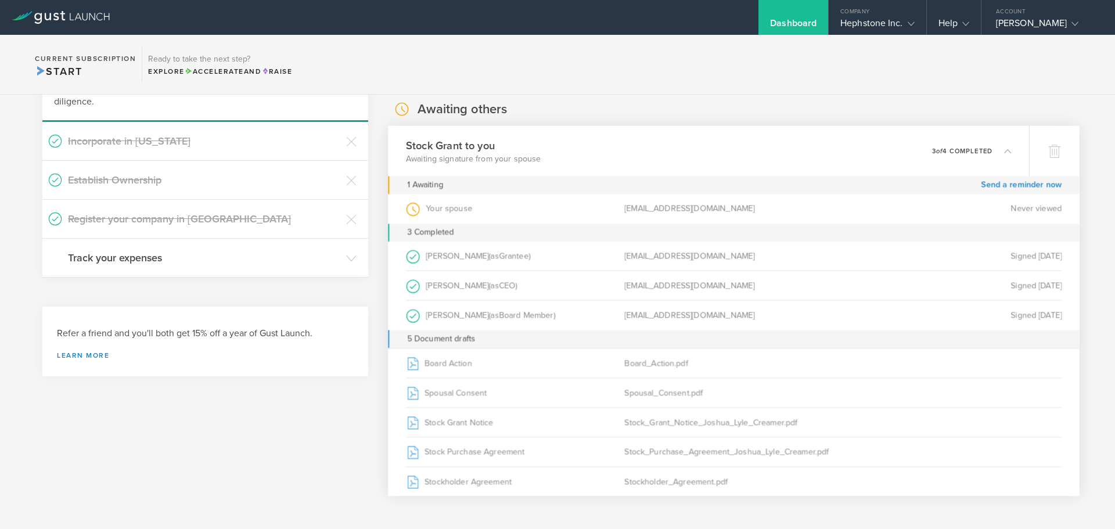
click at [806, 21] on div "Dashboard" at bounding box center [793, 25] width 46 height 17
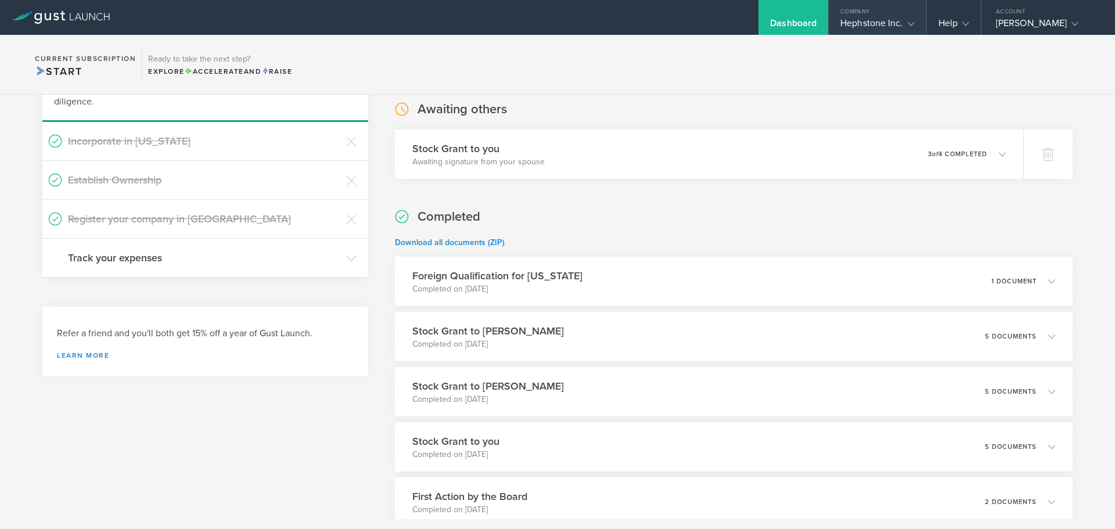
click at [884, 21] on div "Hephstone Inc." at bounding box center [878, 25] width 74 height 17
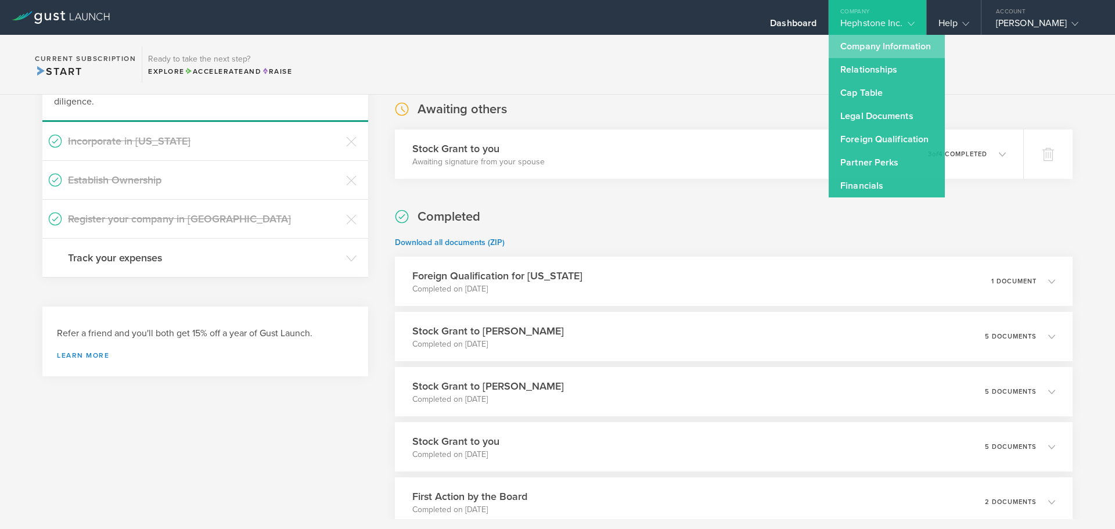
click at [882, 48] on link "Company Information" at bounding box center [887, 46] width 116 height 23
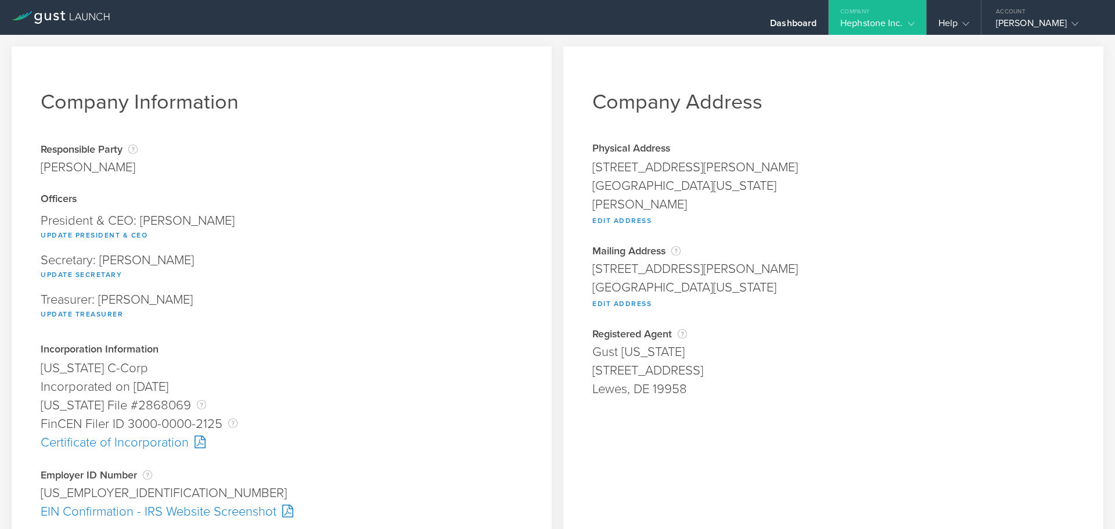
click at [880, 21] on div "Hephstone Inc." at bounding box center [878, 25] width 74 height 17
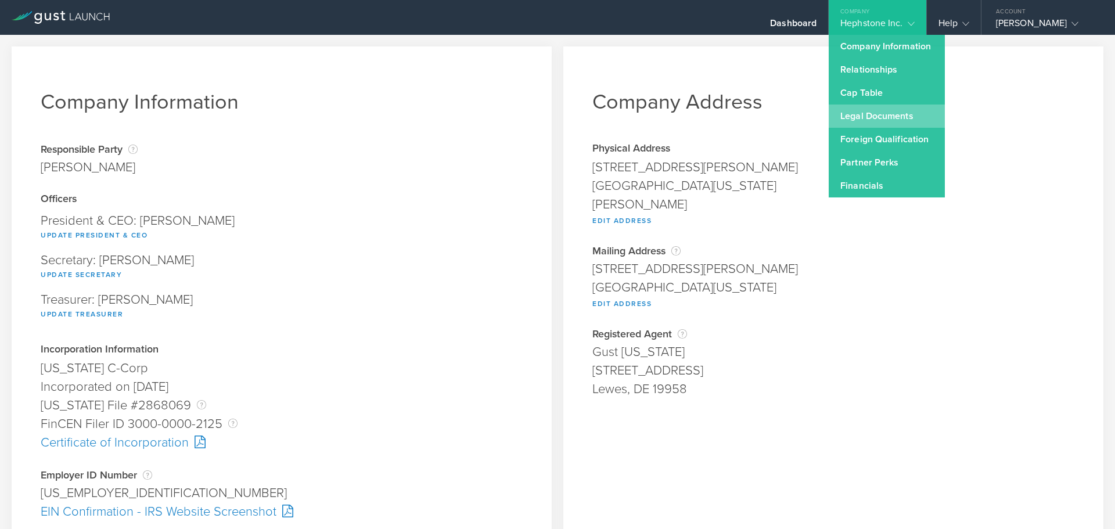
click at [862, 117] on link "Legal Documents" at bounding box center [887, 116] width 116 height 23
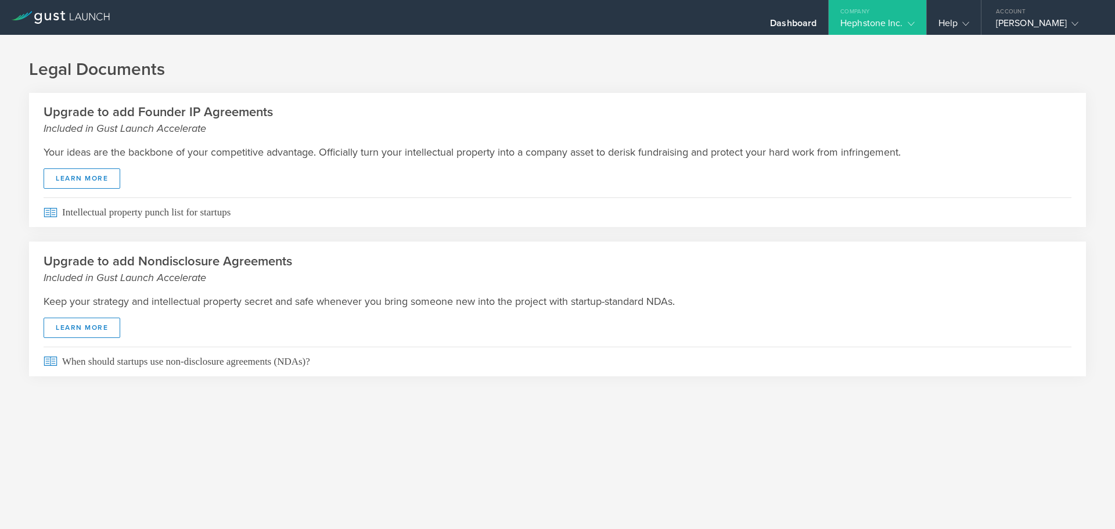
click at [880, 25] on div "Hephstone Inc." at bounding box center [878, 25] width 74 height 17
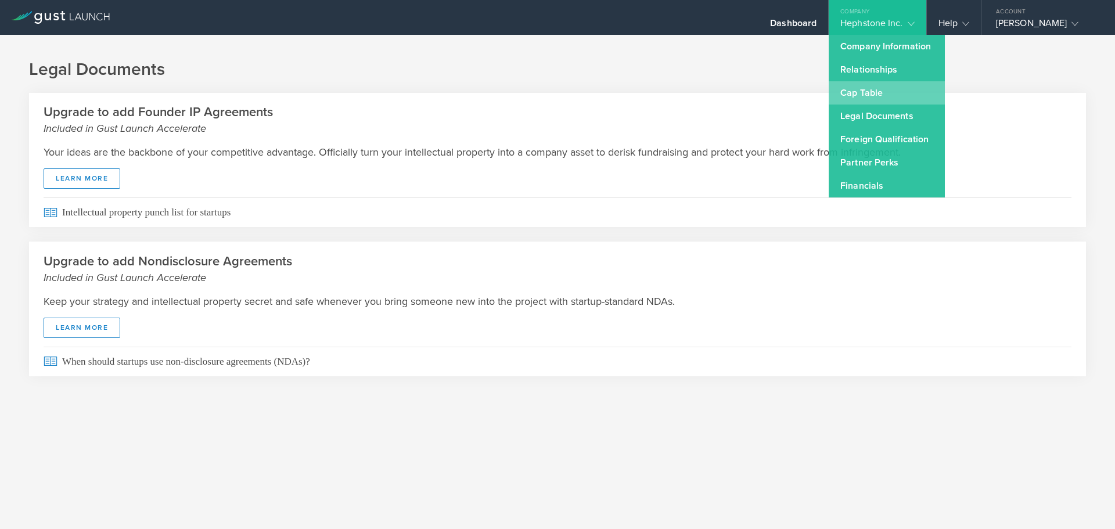
click at [864, 90] on link "Cap Table" at bounding box center [887, 92] width 116 height 23
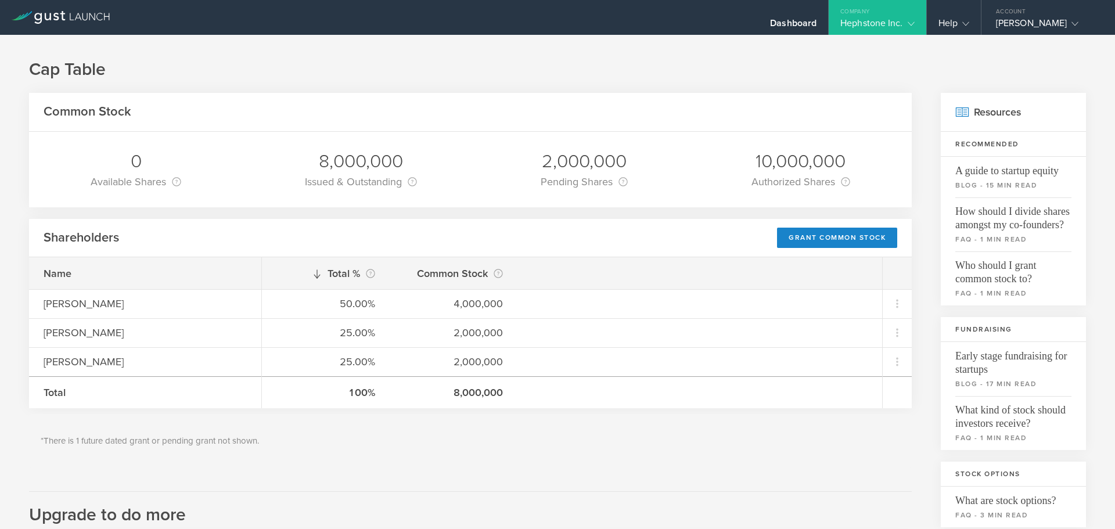
click at [889, 22] on div "Hephstone Inc." at bounding box center [878, 25] width 74 height 17
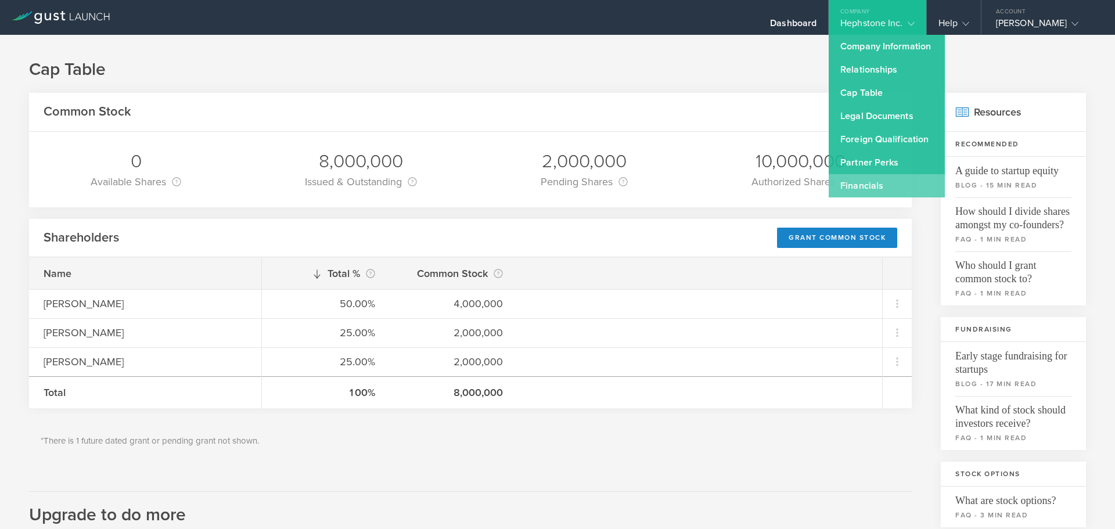
click at [878, 180] on link "Financials" at bounding box center [887, 185] width 116 height 23
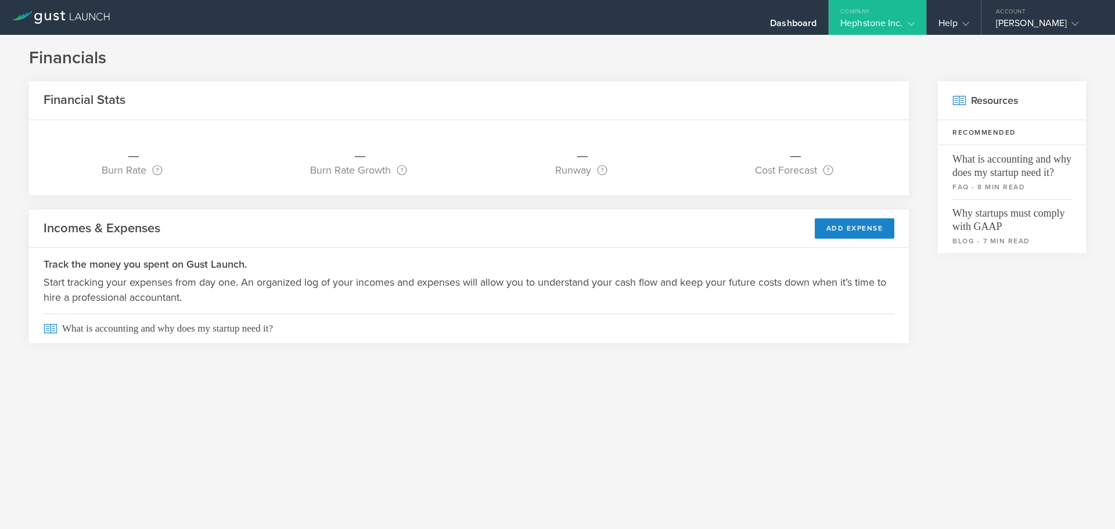
click at [887, 20] on div "Hephstone Inc." at bounding box center [878, 25] width 74 height 17
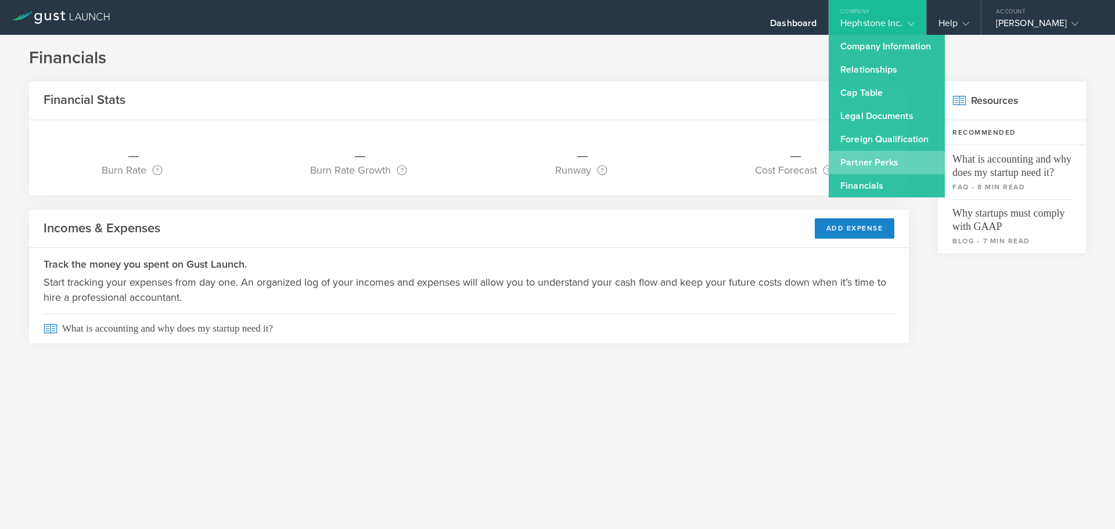
click at [866, 166] on link "Partner Perks" at bounding box center [887, 162] width 116 height 23
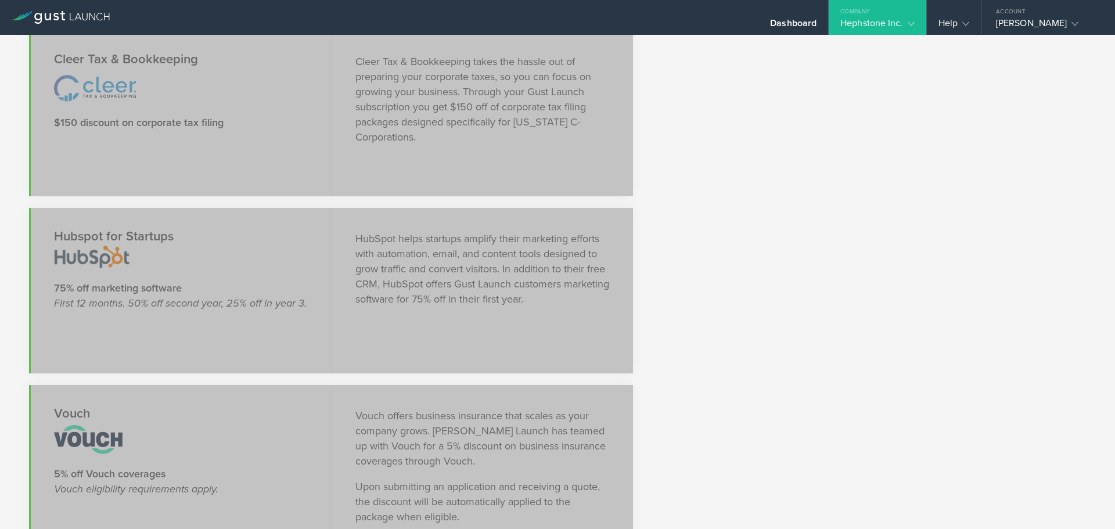
scroll to position [1569, 0]
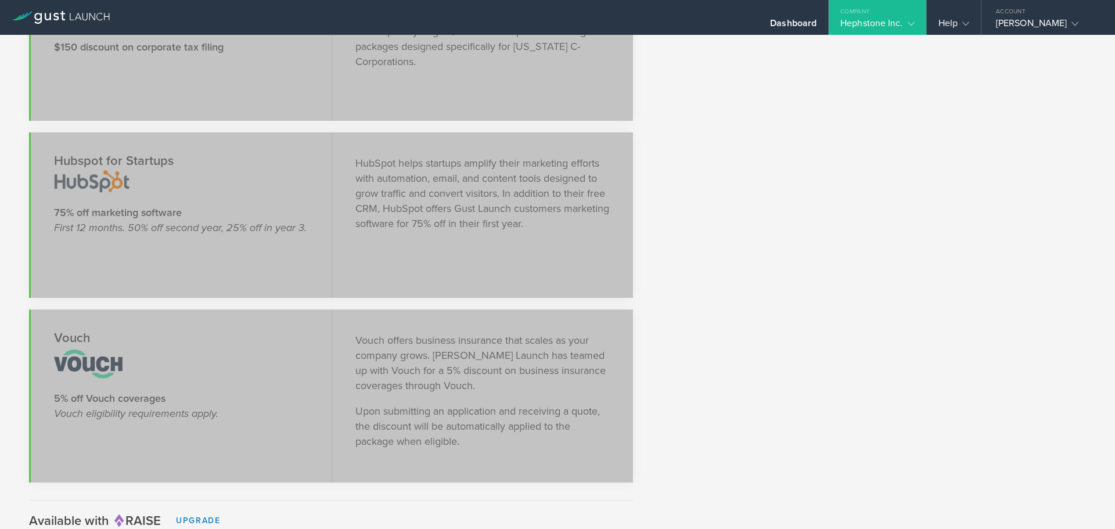
click at [894, 15] on div "Company" at bounding box center [877, 8] width 97 height 17
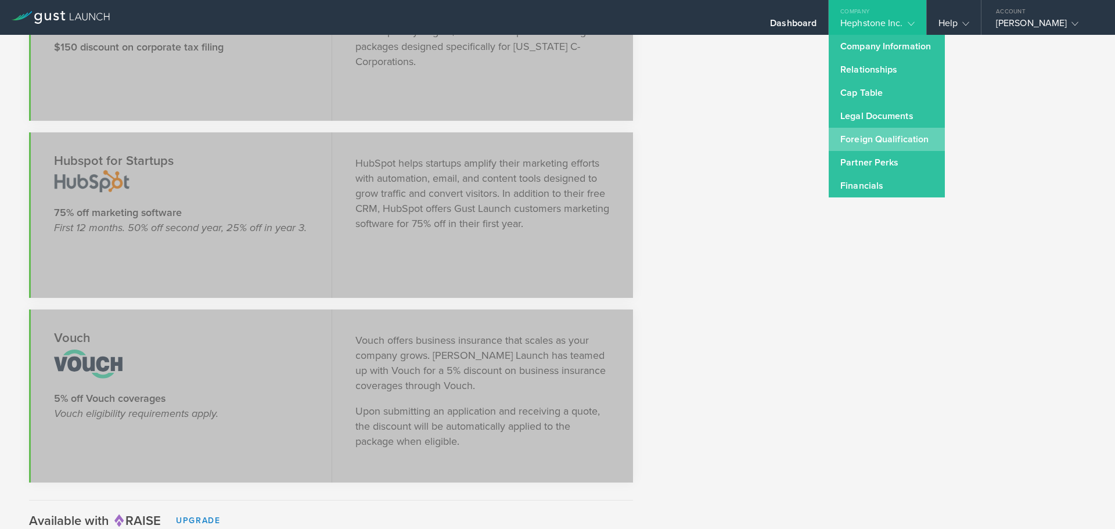
click at [874, 135] on link "Foreign Qualification" at bounding box center [887, 139] width 116 height 23
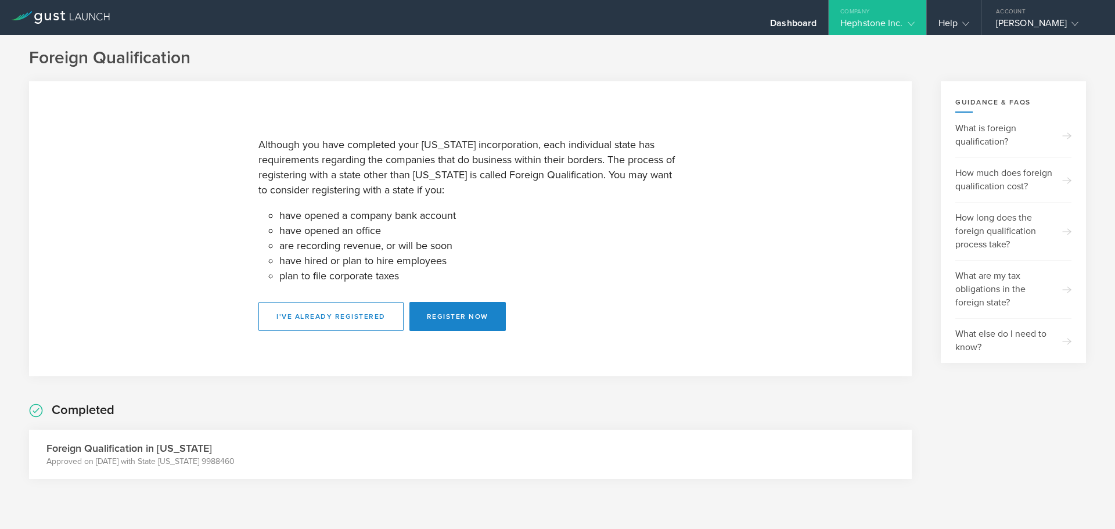
click at [892, 25] on div "Hephstone Inc." at bounding box center [878, 25] width 74 height 17
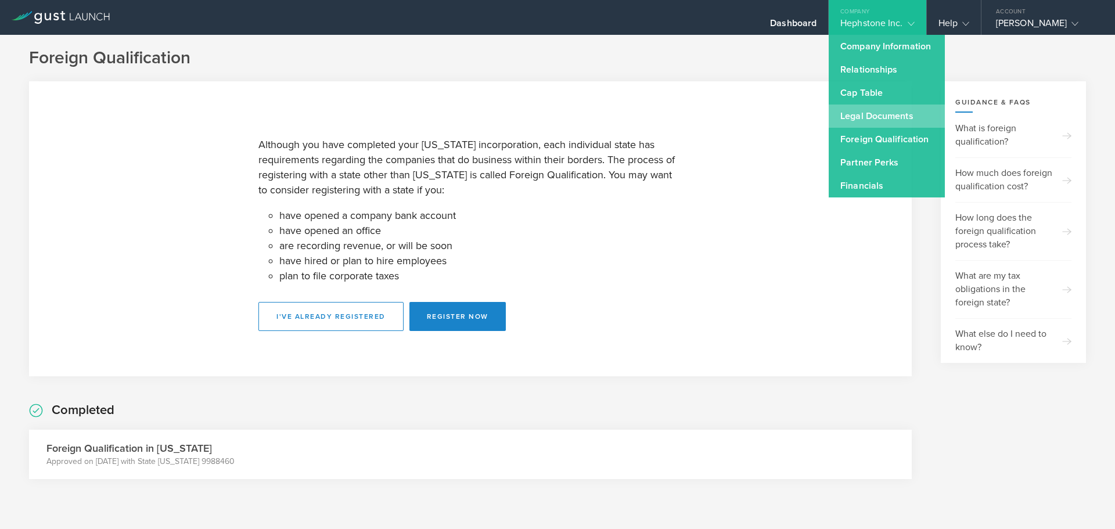
click at [882, 116] on link "Legal Documents" at bounding box center [887, 116] width 116 height 23
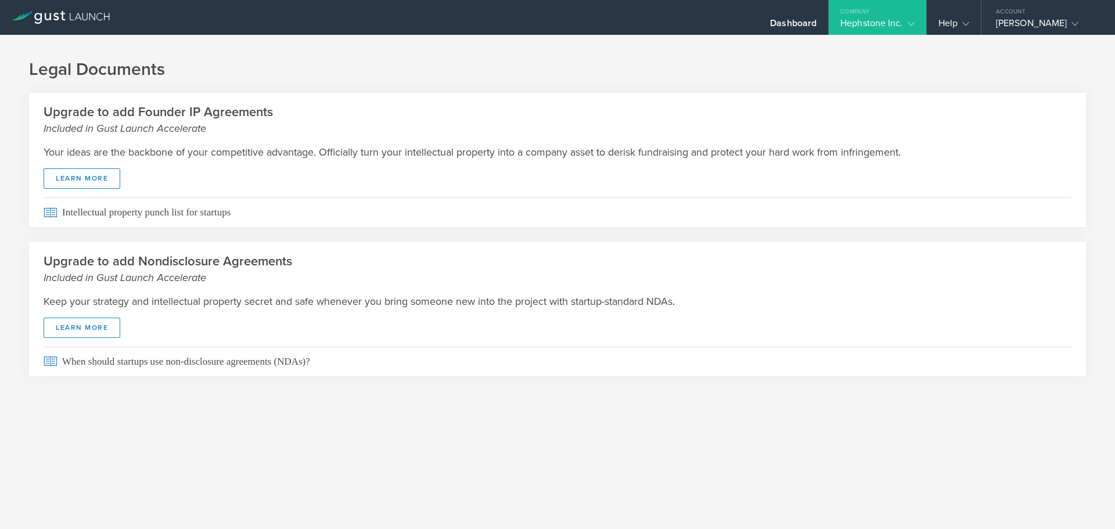
click at [893, 20] on div "Hephstone Inc." at bounding box center [878, 25] width 74 height 17
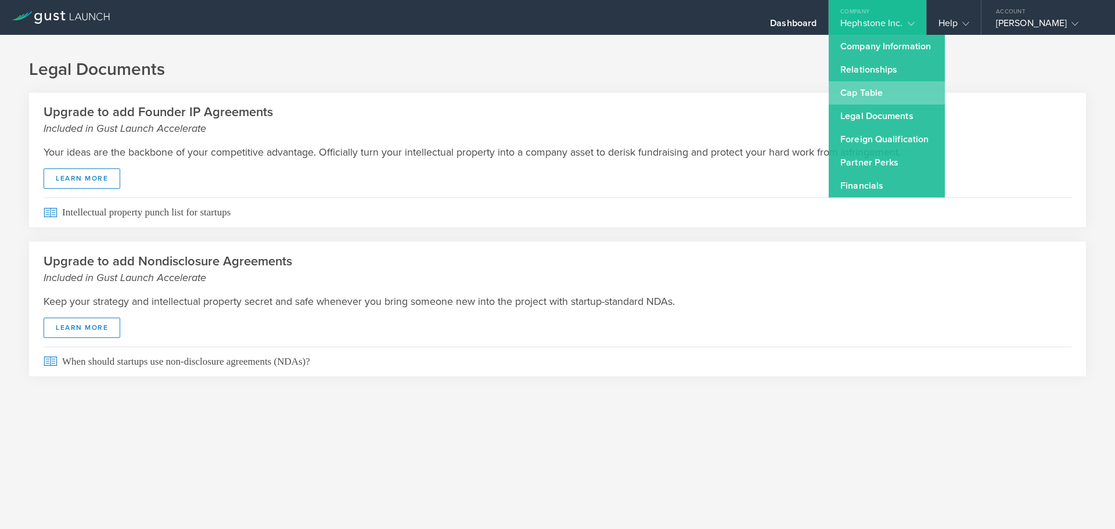
click at [874, 87] on link "Cap Table" at bounding box center [887, 92] width 116 height 23
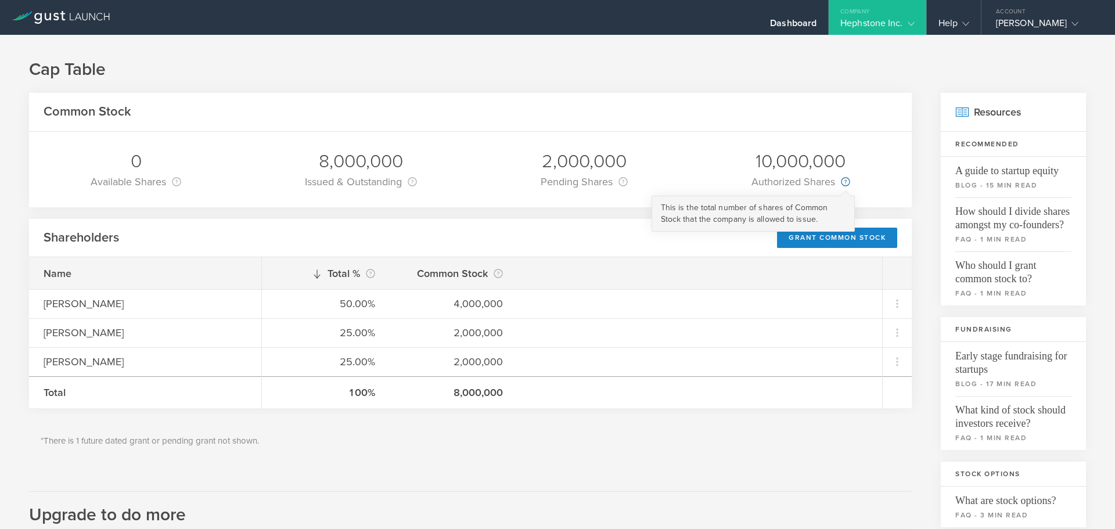
click at [842, 179] on circle at bounding box center [846, 182] width 8 height 8
click at [785, 177] on div "Authorized Shares This is the total number of shares of Common Stock that the c…" at bounding box center [801, 182] width 99 height 16
click at [787, 162] on div "10,000,000" at bounding box center [801, 161] width 99 height 24
click at [960, 17] on gust-icon at bounding box center [964, 23] width 12 height 12
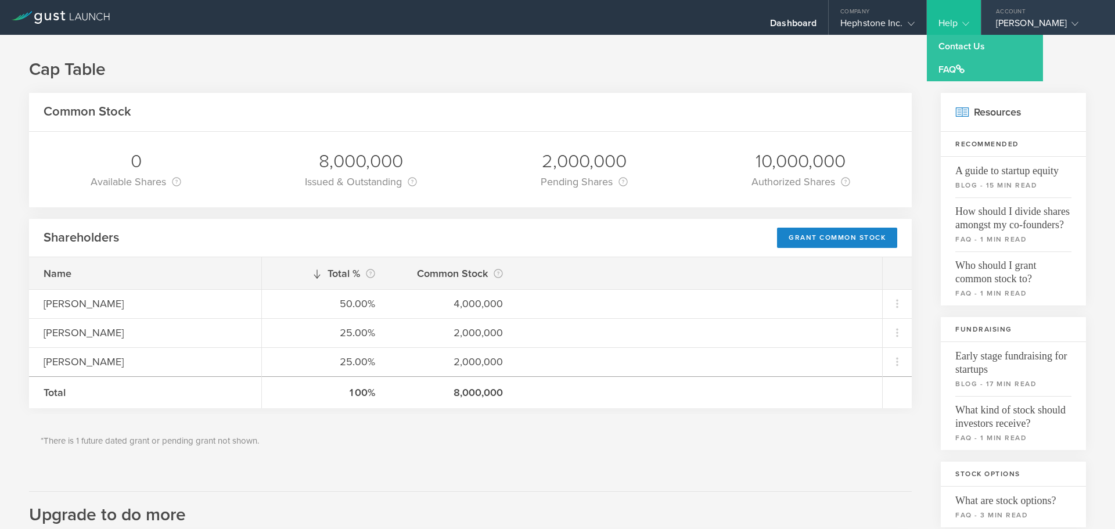
click at [1028, 20] on div "Joshua Lyle Creamer" at bounding box center [1045, 25] width 99 height 17
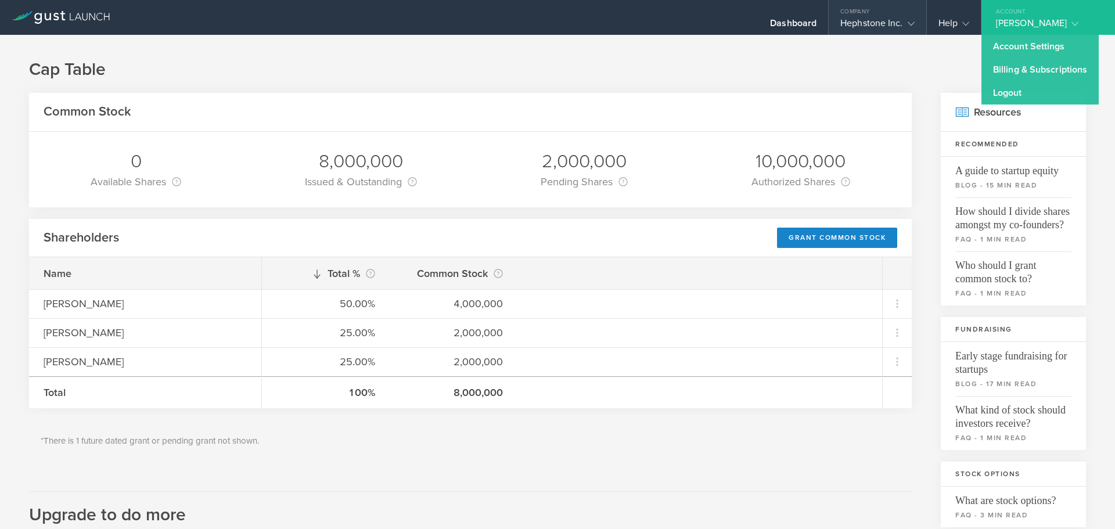
click at [864, 17] on div "Company" at bounding box center [877, 8] width 97 height 17
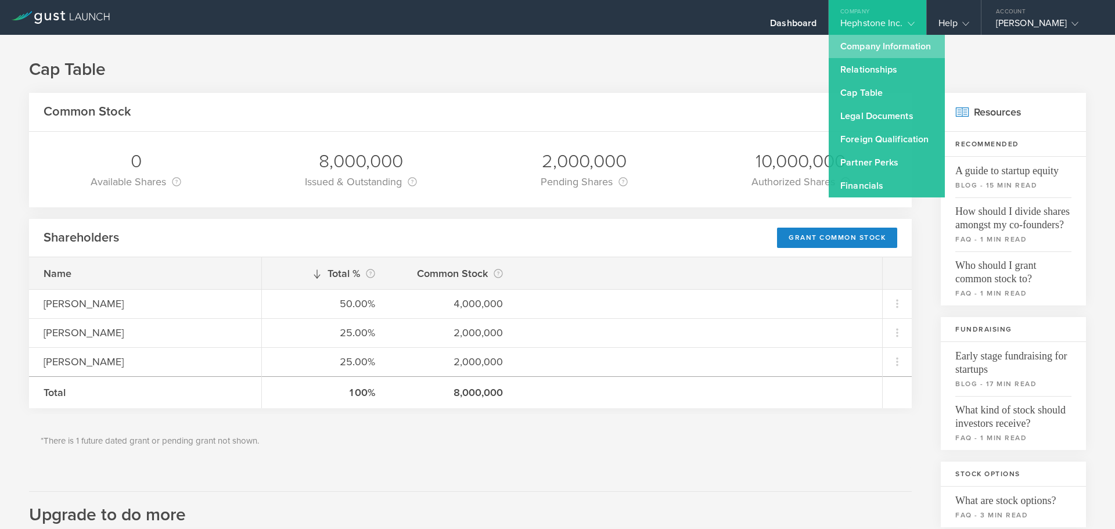
click at [864, 42] on link "Company Information" at bounding box center [887, 46] width 116 height 23
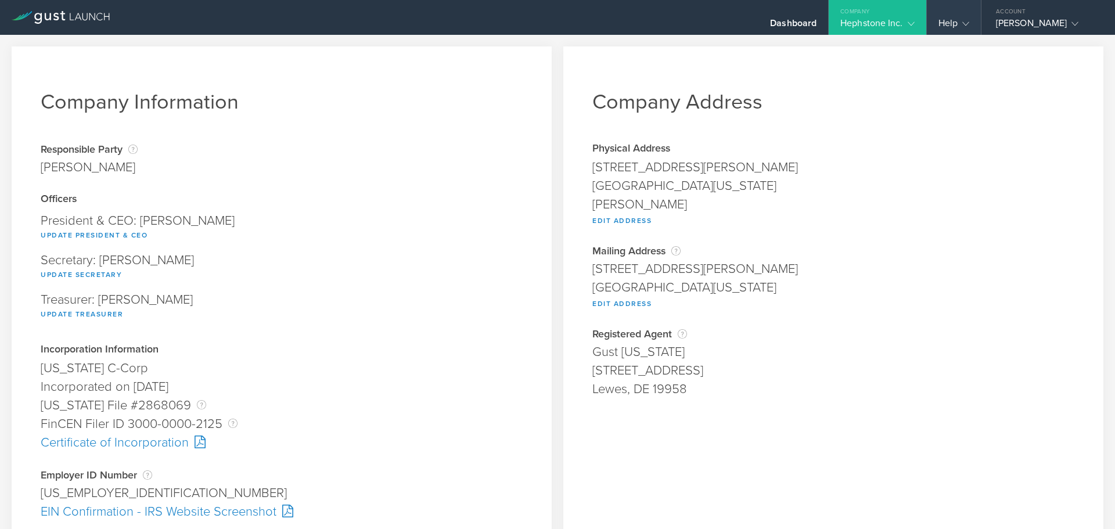
click at [936, 23] on div "Help" at bounding box center [954, 17] width 54 height 35
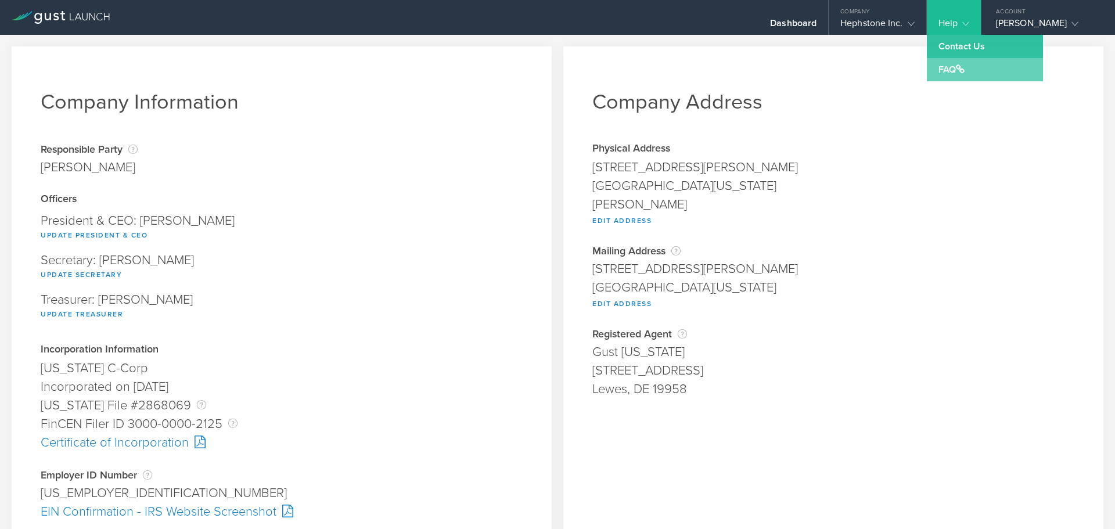
click at [958, 68] on link "FAQ" at bounding box center [985, 69] width 116 height 23
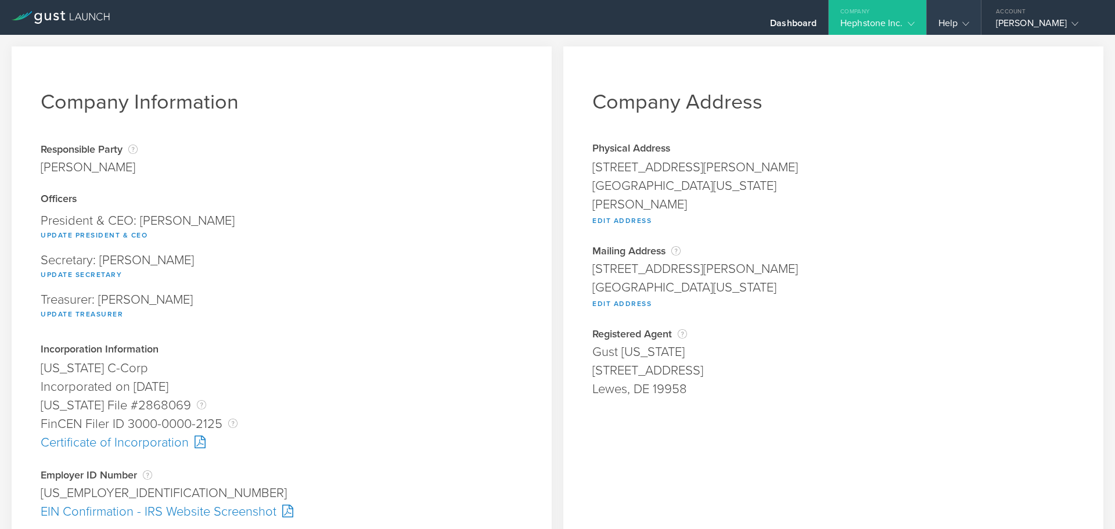
click at [953, 23] on div "Help" at bounding box center [954, 25] width 31 height 17
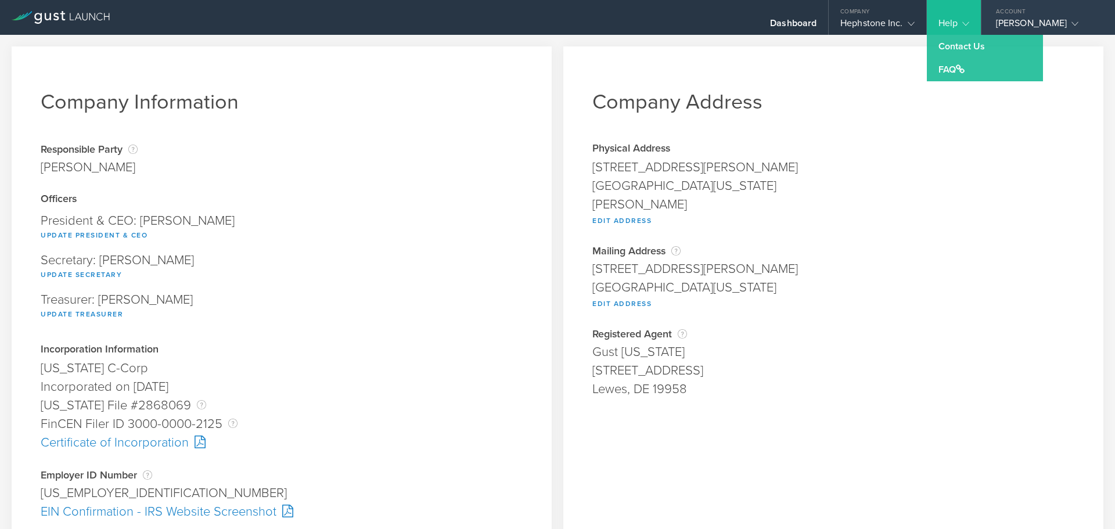
click at [1021, 22] on div "Joshua Lyle Creamer" at bounding box center [1045, 25] width 99 height 17
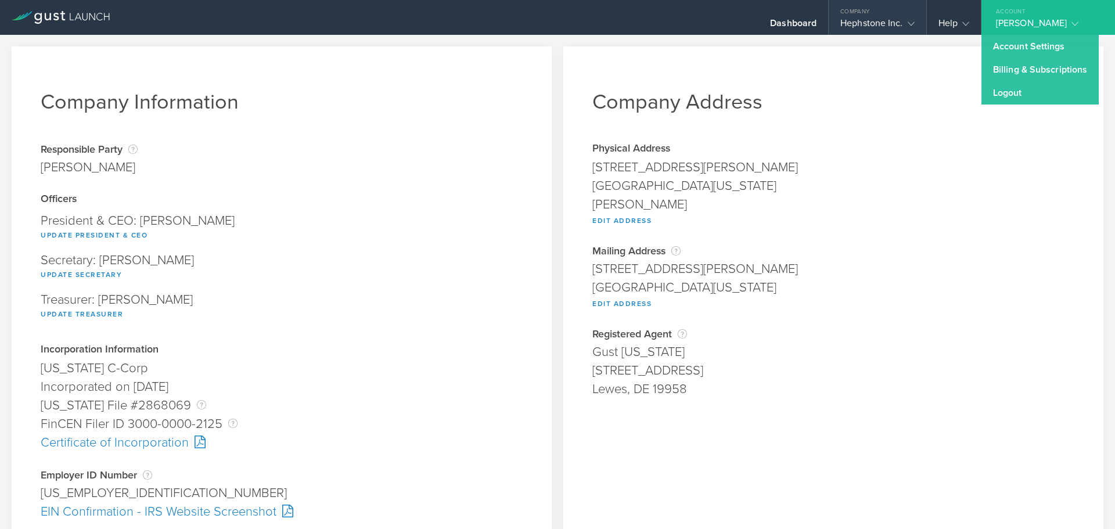
click at [891, 21] on div "Hephstone Inc." at bounding box center [878, 25] width 74 height 17
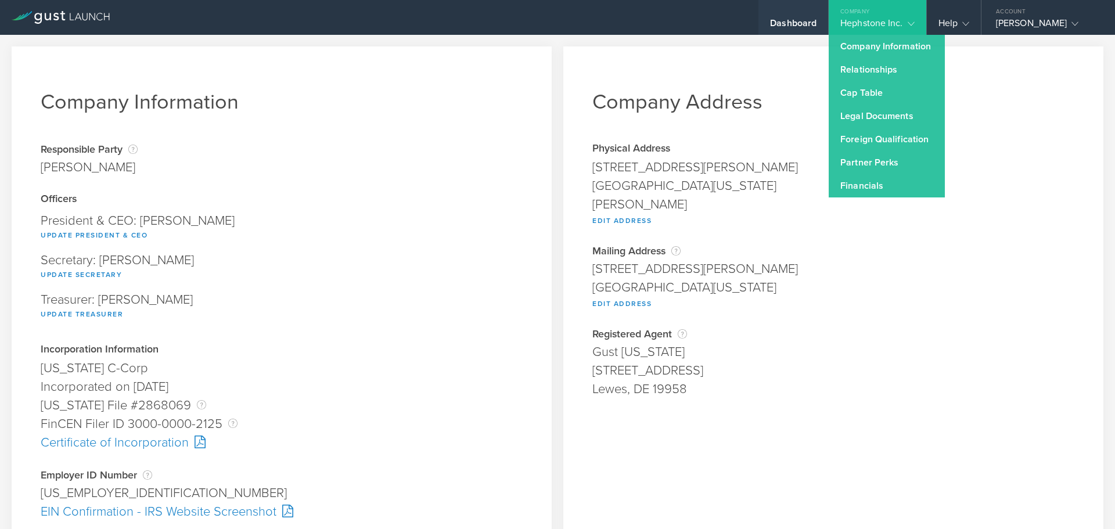
click at [801, 24] on div "Dashboard" at bounding box center [793, 25] width 46 height 17
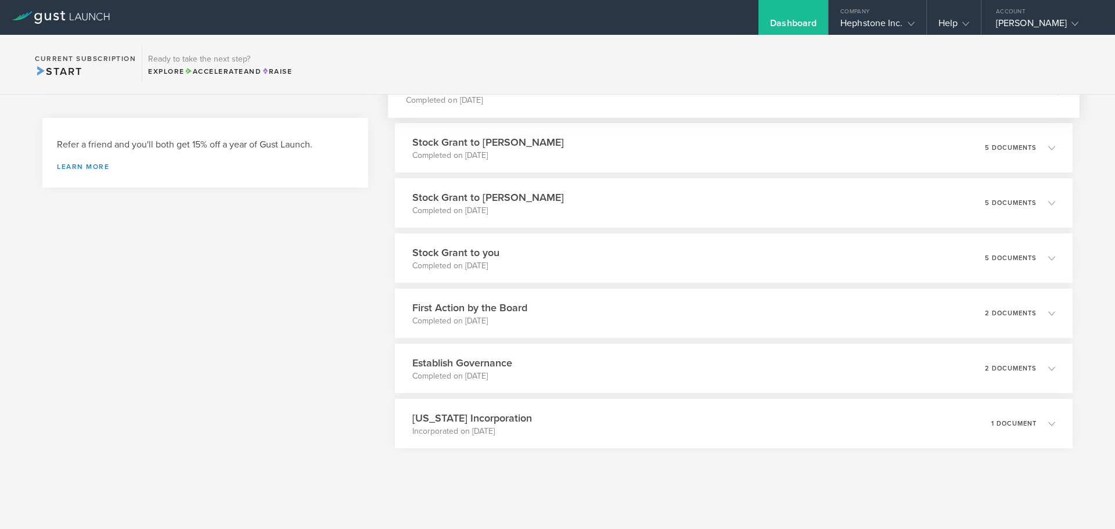
scroll to position [307, 0]
click at [836, 368] on div "Establish Governance Completed on Jan 5, 2024 2 documents" at bounding box center [734, 367] width 692 height 51
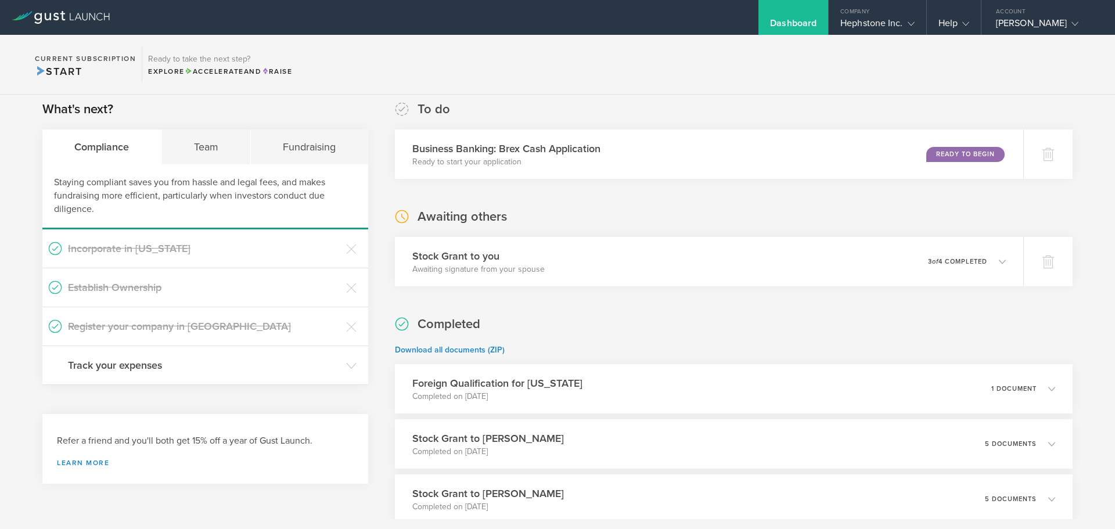
scroll to position [0, 0]
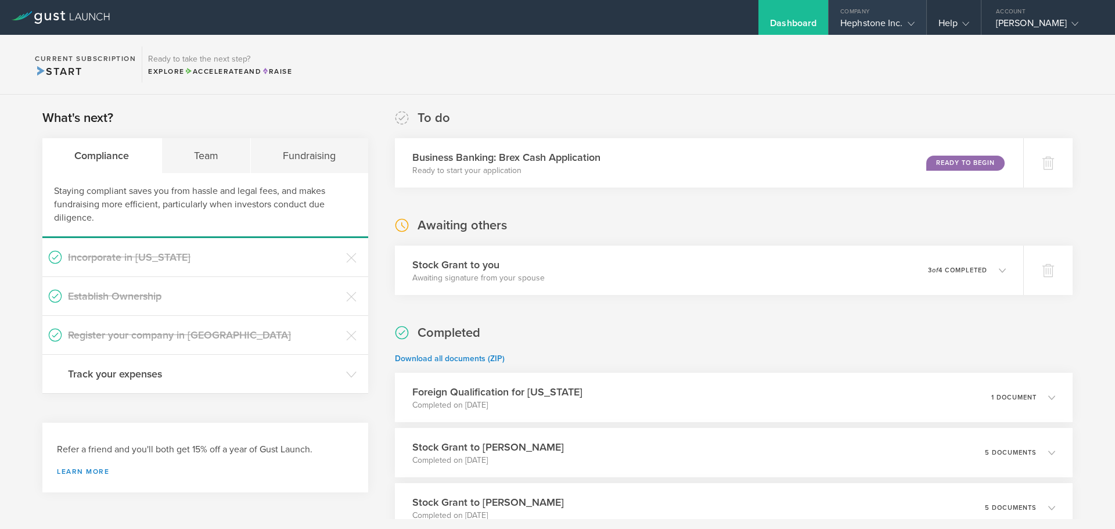
click at [880, 20] on div "Hephstone Inc." at bounding box center [878, 25] width 74 height 17
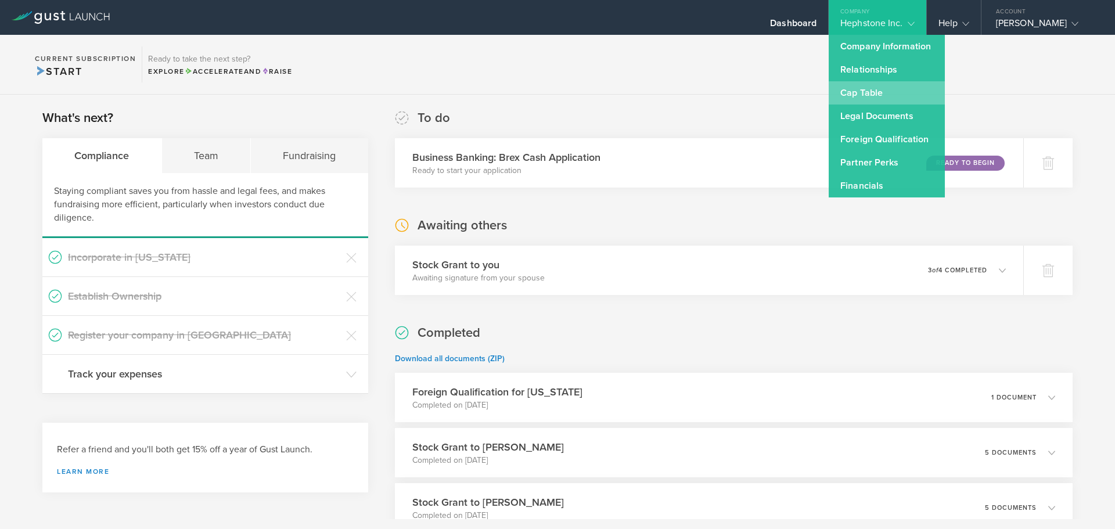
click at [864, 95] on link "Cap Table" at bounding box center [887, 92] width 116 height 23
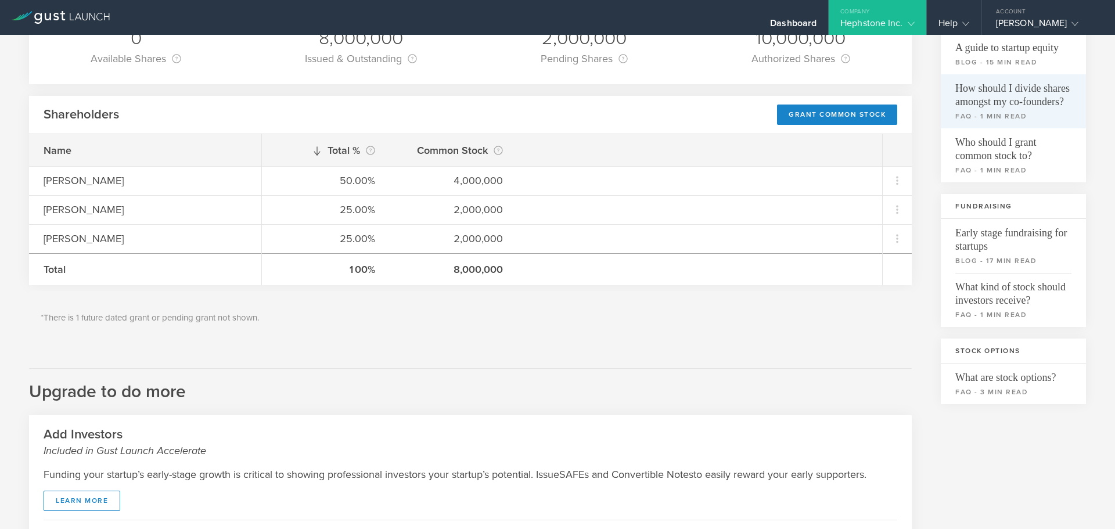
scroll to position [55, 0]
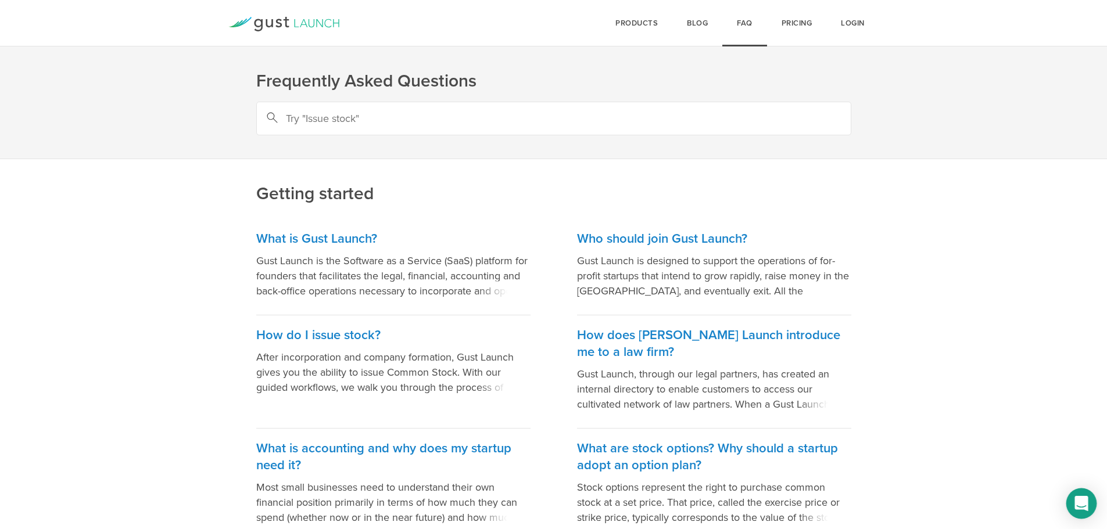
click at [1088, 507] on div "Open Intercom Messenger" at bounding box center [1081, 504] width 31 height 31
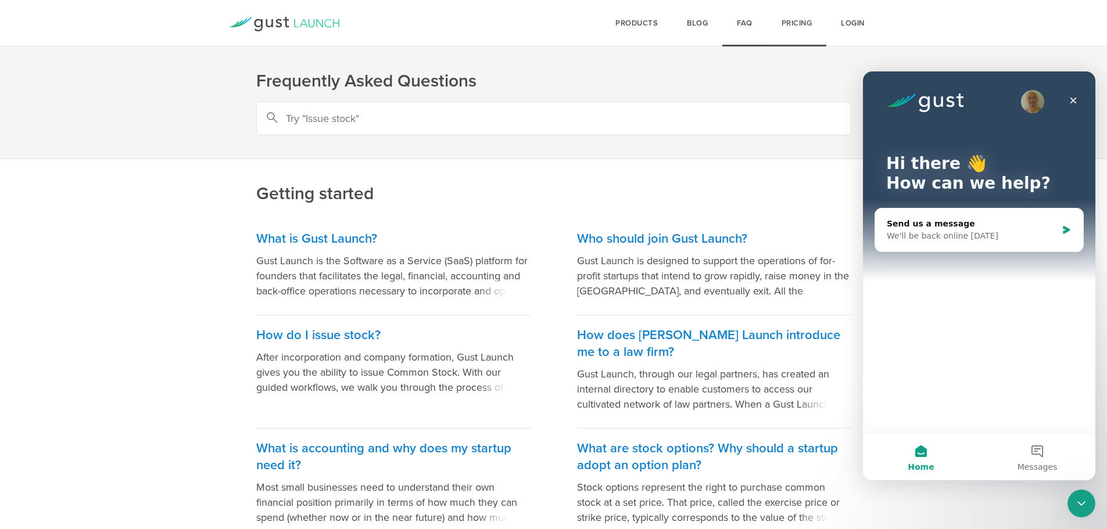
click at [786, 19] on link "Pricing" at bounding box center [797, 23] width 60 height 46
